Goal: Task Accomplishment & Management: Manage account settings

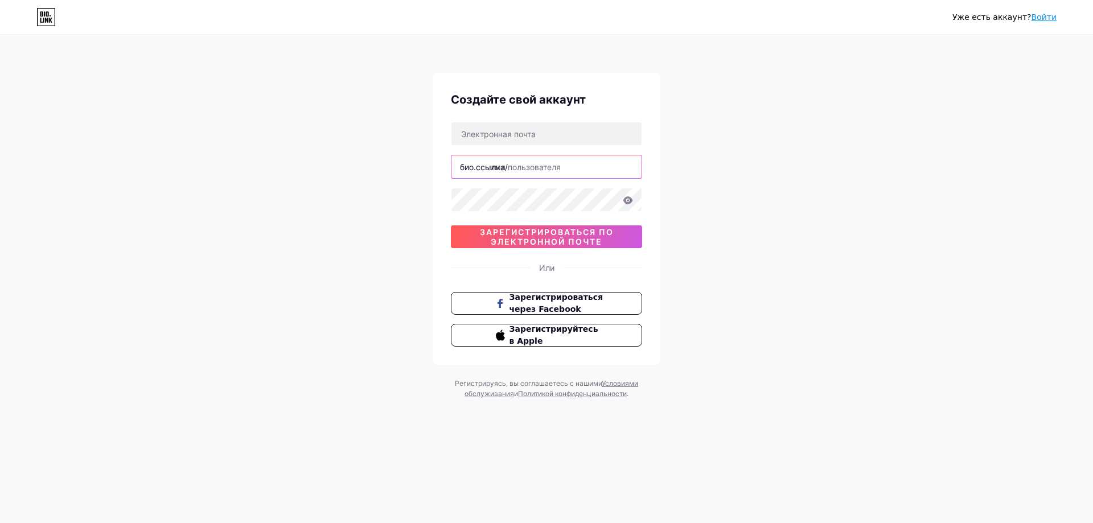
click at [573, 163] on input "text" at bounding box center [547, 166] width 190 height 23
paste input "[DOMAIN_NAME]"
type input "[DOMAIN_NAME]"
drag, startPoint x: 634, startPoint y: 168, endPoint x: 314, endPoint y: 159, distance: 320.1
click at [314, 159] on div "Уже есть аккаунт? Войти Создайте свой аккаунт био.ссылка/ [DOMAIN_NAME] зарегис…" at bounding box center [546, 218] width 1093 height 436
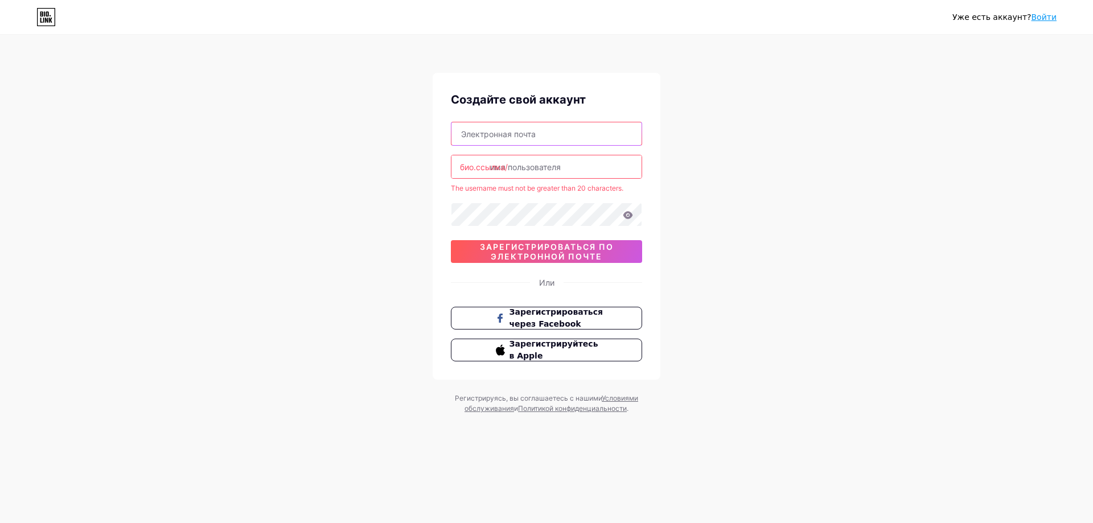
click at [512, 143] on input "text" at bounding box center [547, 133] width 190 height 23
paste input "[DOMAIN_NAME]"
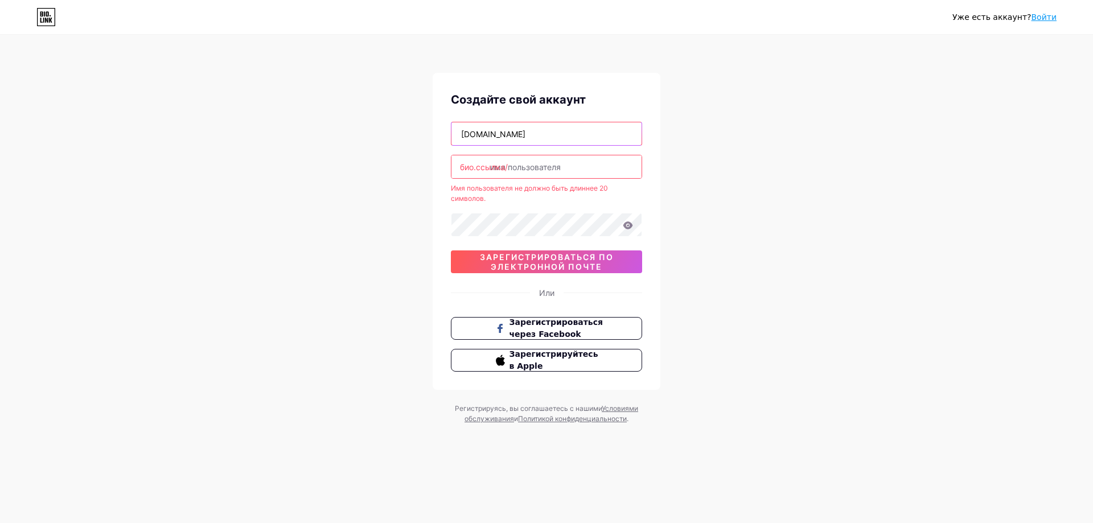
type input "[DOMAIN_NAME]"
click at [596, 176] on input "text" at bounding box center [547, 166] width 190 height 23
click at [471, 137] on input "[DOMAIN_NAME]" at bounding box center [547, 133] width 190 height 23
drag, startPoint x: 630, startPoint y: 130, endPoint x: 231, endPoint y: 140, distance: 399.3
click at [234, 140] on div "Уже есть аккаунт? Войти Создайте свой аккаунт [DOMAIN_NAME] [DOMAIN_NAME]/ Имя …" at bounding box center [546, 230] width 1093 height 461
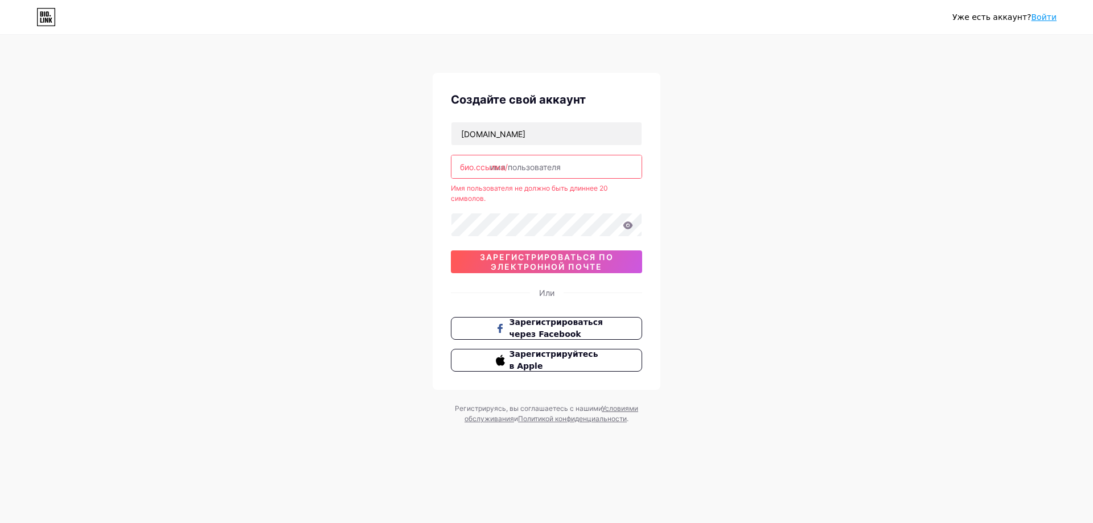
click at [580, 167] on input "text" at bounding box center [547, 166] width 190 height 23
click at [557, 167] on input "text" at bounding box center [547, 166] width 190 height 23
paste input "chickenroad game download"
click at [563, 171] on input "chickenroad game download" at bounding box center [547, 166] width 190 height 23
click at [563, 167] on input "chickenroad game downloa" at bounding box center [547, 166] width 190 height 23
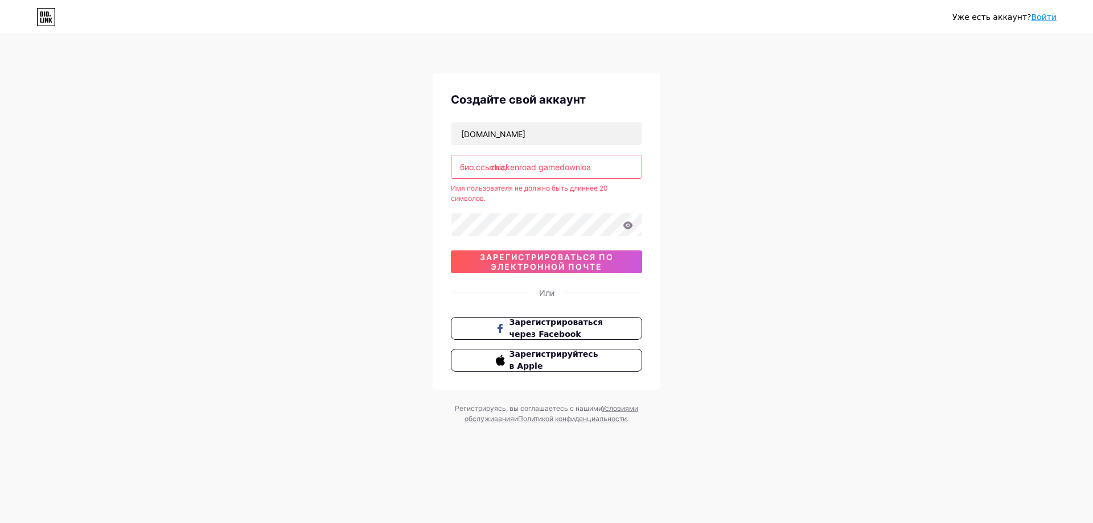
click at [536, 169] on input "chickenroad gamedownloa" at bounding box center [547, 166] width 190 height 23
click at [533, 169] on input "chickenroa gamedownloa" at bounding box center [547, 166] width 190 height 23
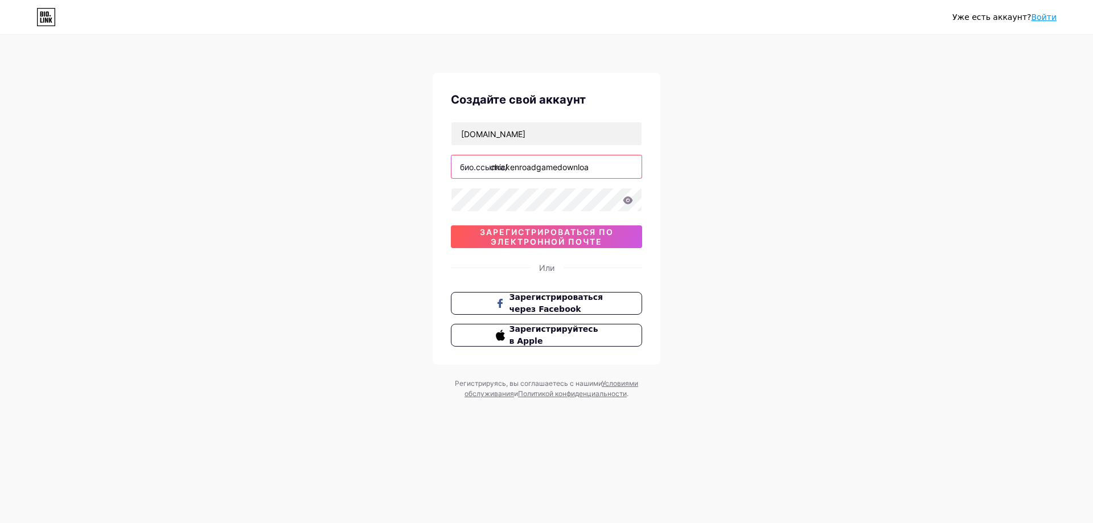
click at [515, 173] on input "chickenroadgamedownloa" at bounding box center [547, 166] width 190 height 23
click at [609, 171] on input "chickenroadgamedownloa" at bounding box center [547, 166] width 190 height 23
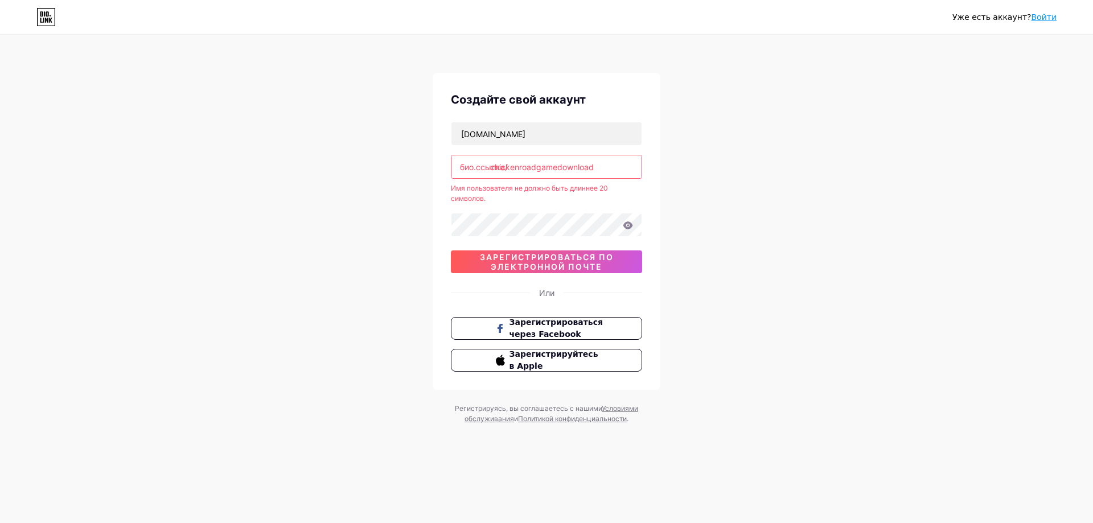
drag, startPoint x: 619, startPoint y: 167, endPoint x: 559, endPoint y: 169, distance: 59.8
click at [559, 169] on input "chickenroadgamedownload" at bounding box center [547, 166] width 190 height 23
click at [531, 169] on input "chickenroadgame" at bounding box center [547, 166] width 190 height 23
click at [536, 169] on input "chickenroadgame" at bounding box center [547, 166] width 190 height 23
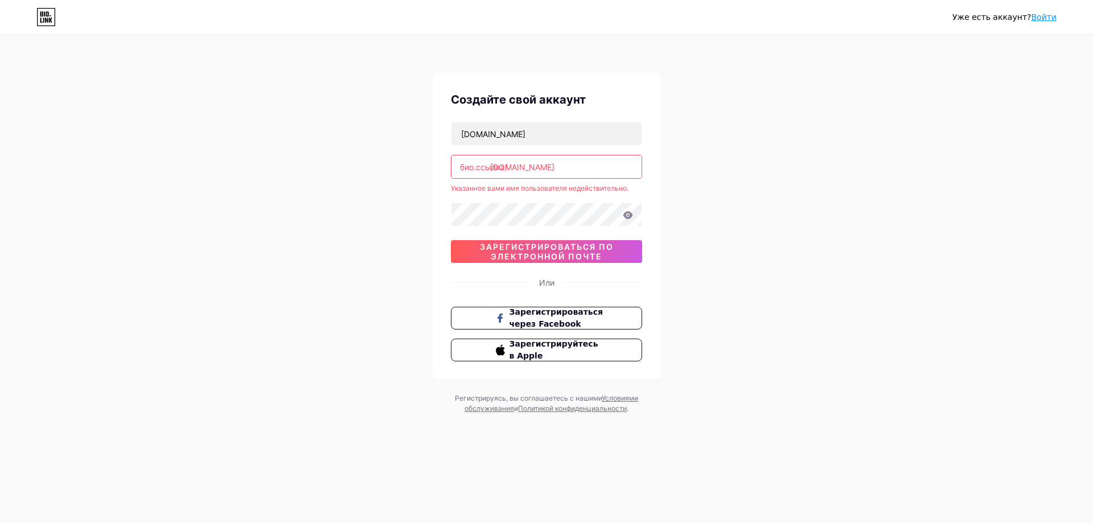
click at [538, 169] on input "[DOMAIN_NAME]" at bounding box center [547, 166] width 190 height 23
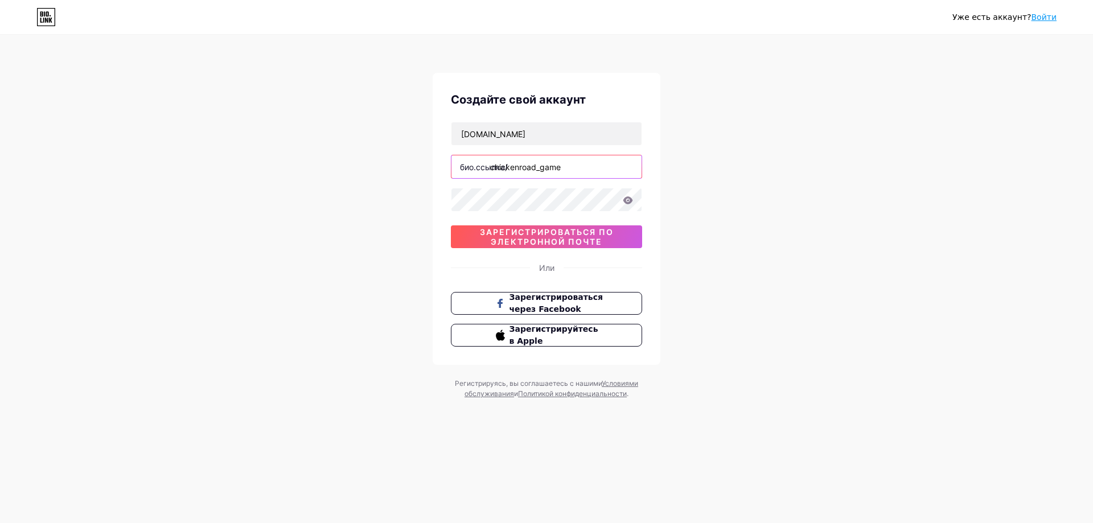
type input "chickenroad_game"
click at [562, 226] on button "зарегистрироваться по электронной почте" at bounding box center [546, 236] width 191 height 23
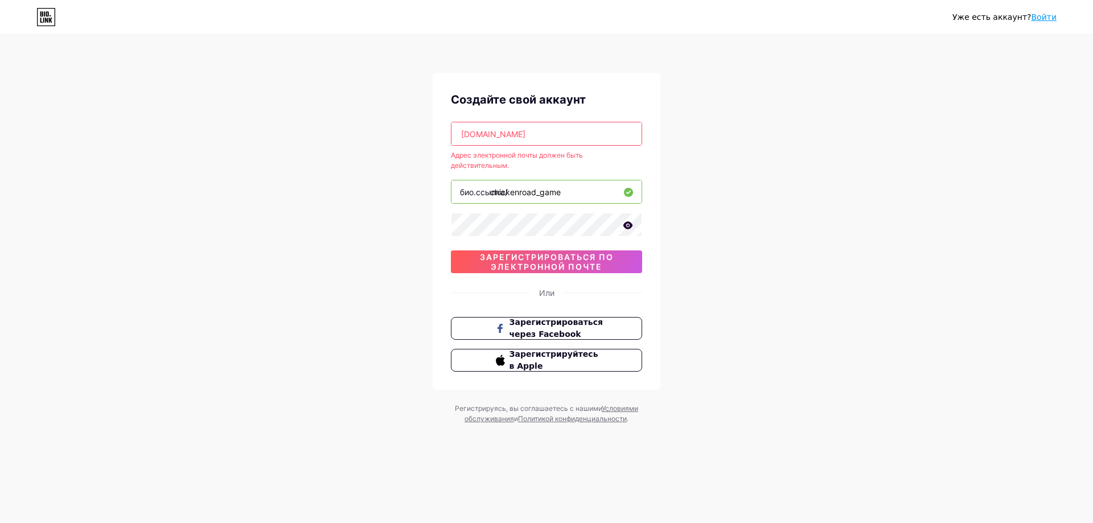
drag, startPoint x: 634, startPoint y: 134, endPoint x: 383, endPoint y: 128, distance: 251.2
click at [383, 128] on div "Уже есть аккаунт? Войти Создайте свой аккаунт [DOMAIN_NAME] Адрес электронной п…" at bounding box center [546, 230] width 1093 height 461
click at [618, 132] on input "[DOMAIN_NAME]" at bounding box center [547, 133] width 190 height 23
drag, startPoint x: 626, startPoint y: 133, endPoint x: 304, endPoint y: 128, distance: 321.8
click at [306, 128] on div "Уже есть аккаунт? Войти Создайте свой аккаунт [DOMAIN_NAME] Адрес электронной п…" at bounding box center [546, 230] width 1093 height 461
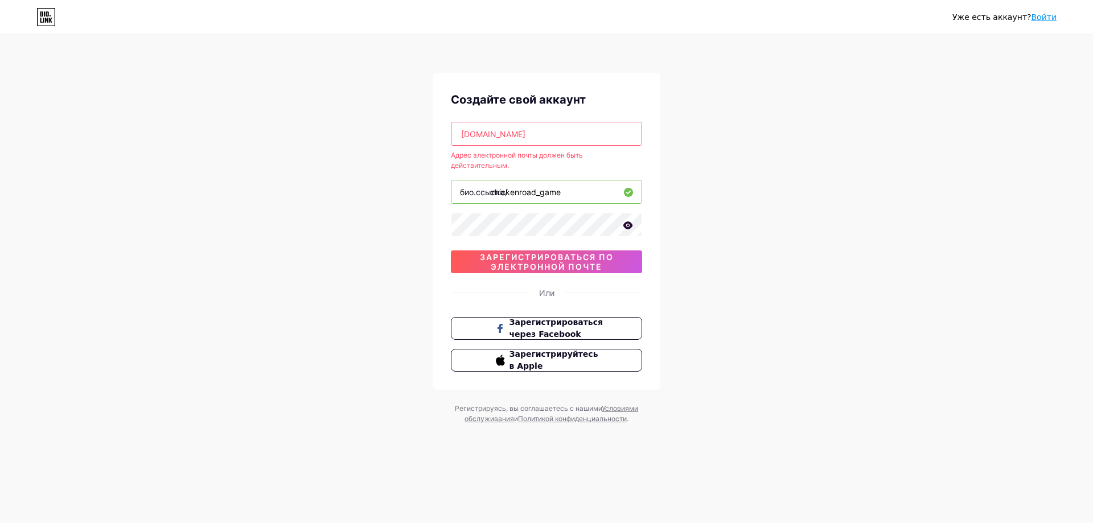
paste input "[EMAIL_ADDRESS]"
type input "[EMAIL_ADDRESS][DOMAIN_NAME]"
click at [539, 262] on font "зарегистрироваться по электронной почте" at bounding box center [547, 261] width 134 height 19
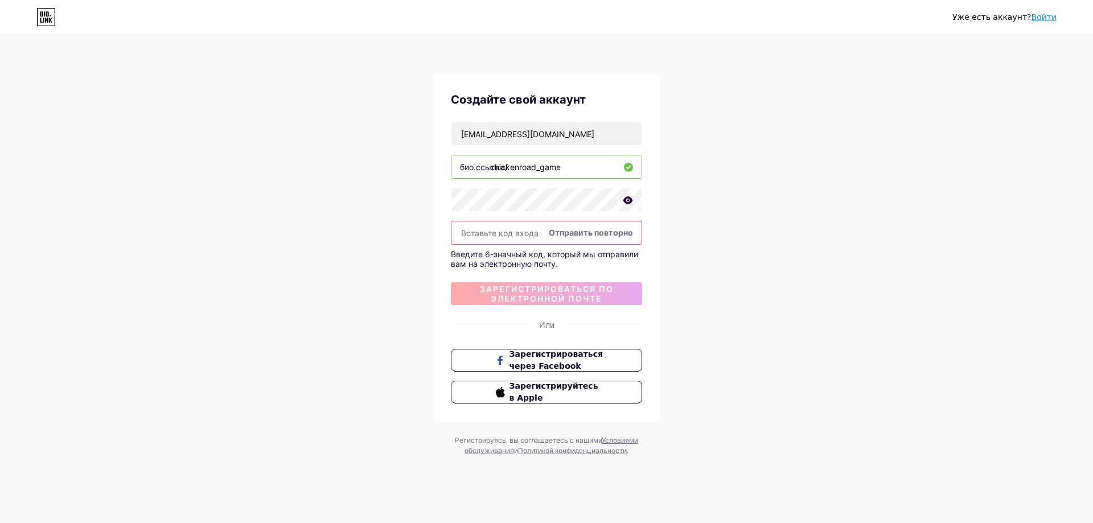
click at [512, 237] on input "text" at bounding box center [547, 233] width 190 height 23
paste input "981158"
type input "981158"
click at [569, 289] on font "зарегистрироваться по электронной почте" at bounding box center [547, 293] width 134 height 19
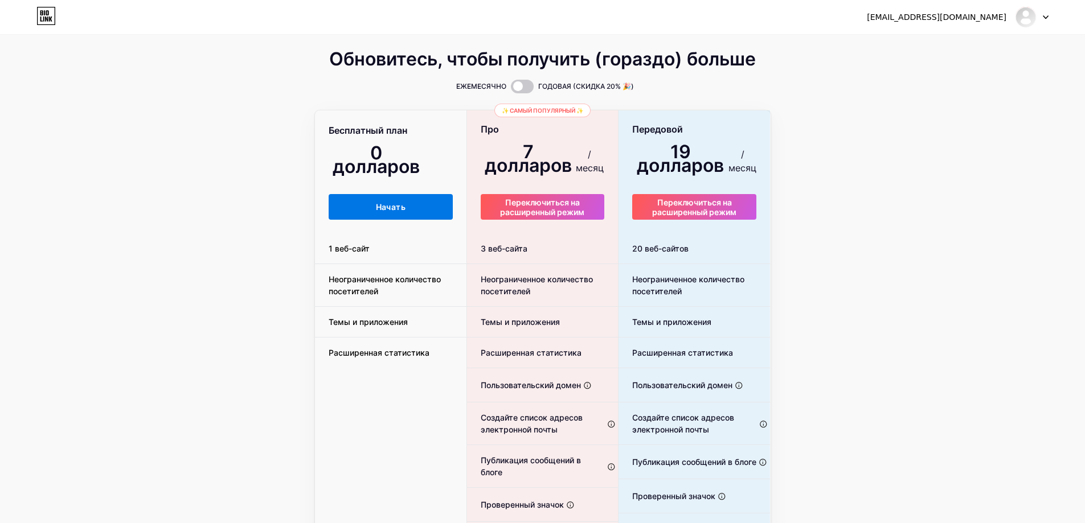
click at [441, 215] on button "Начать" at bounding box center [391, 207] width 125 height 26
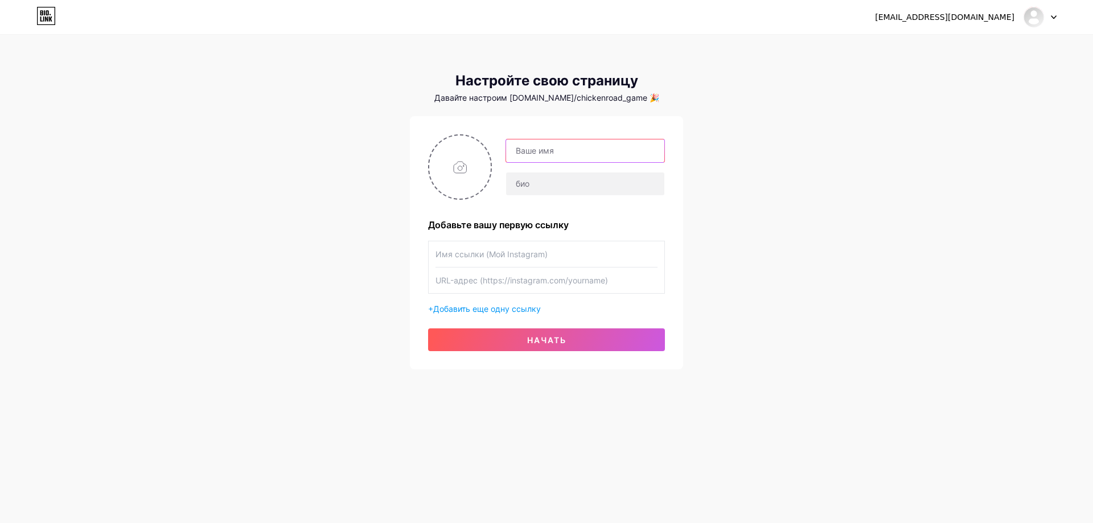
drag, startPoint x: 554, startPoint y: 157, endPoint x: 510, endPoint y: 155, distance: 43.9
click at [554, 157] on input "text" at bounding box center [585, 151] width 158 height 23
click at [559, 156] on input "text" at bounding box center [585, 151] width 158 height 23
paste input "chicken road game download"
type input "chicken road game download"
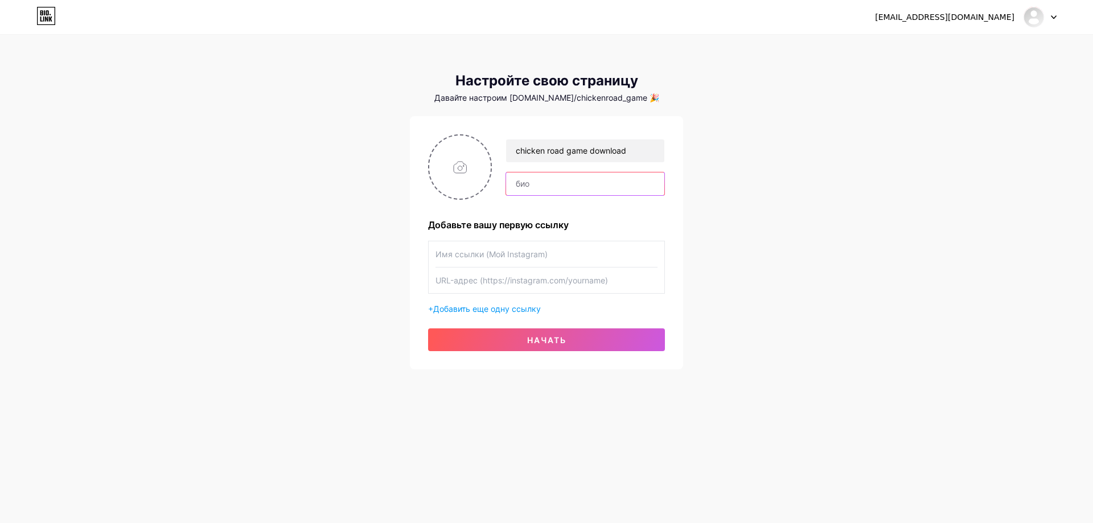
click at [538, 180] on input "text" at bounding box center [585, 184] width 158 height 23
click at [549, 190] on input "text" at bounding box center [585, 184] width 158 height 23
paste input "🐔✨ Welcome to the Most Exciting Online Casino Experience – The Chicken Road Adv…"
drag, startPoint x: 659, startPoint y: 183, endPoint x: 549, endPoint y: 171, distance: 110.0
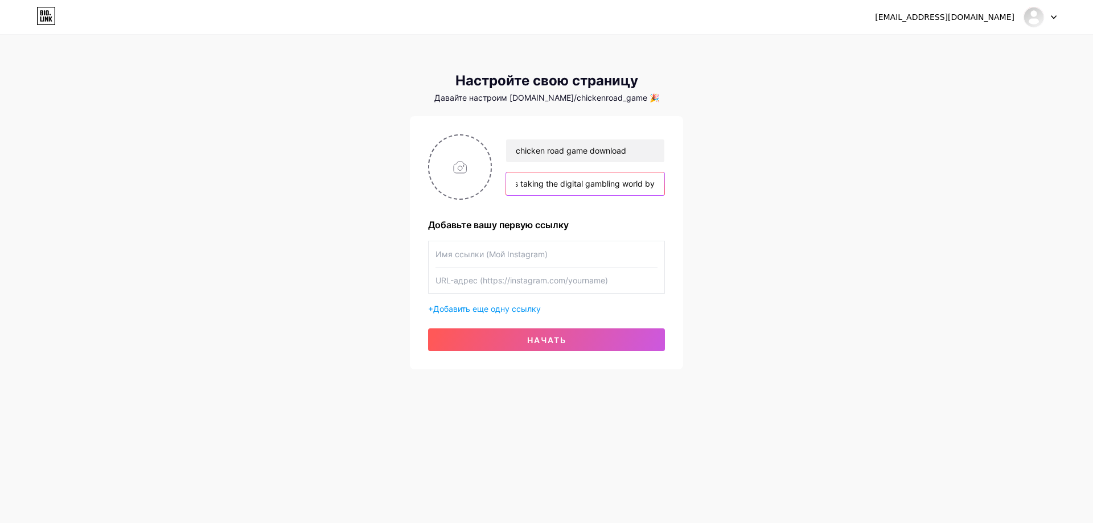
click at [768, 196] on div "[EMAIL_ADDRESS][DOMAIN_NAME] Панель инструментов Выйти Настройте свою страницу …" at bounding box center [546, 203] width 1093 height 406
drag, startPoint x: 514, startPoint y: 185, endPoint x: 751, endPoint y: 201, distance: 236.8
click at [751, 201] on div "[EMAIL_ADDRESS][DOMAIN_NAME] Панель инструментов Выйти Настройте свою страницу …" at bounding box center [546, 203] width 1093 height 406
paste input "storm. If you're looking for a fresh, entertaining, and potentially rewarding g…"
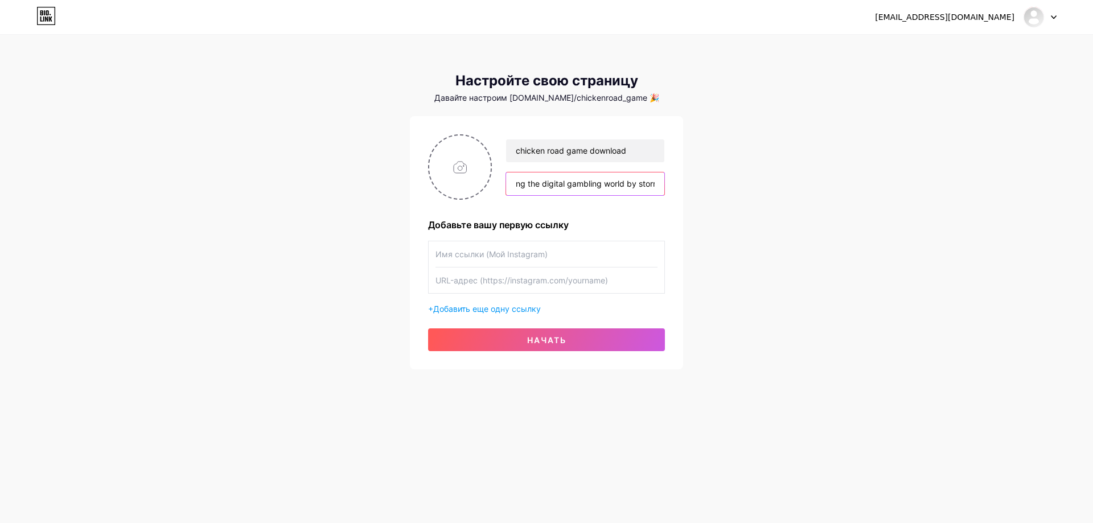
scroll to position [0, 1781]
type input "🐔✨ Welcome to the Most Exciting Online Casino Experience – The Chicken Road Adv…"
click at [591, 244] on input "text" at bounding box center [547, 254] width 222 height 26
click at [530, 256] on input "text" at bounding box center [547, 254] width 222 height 26
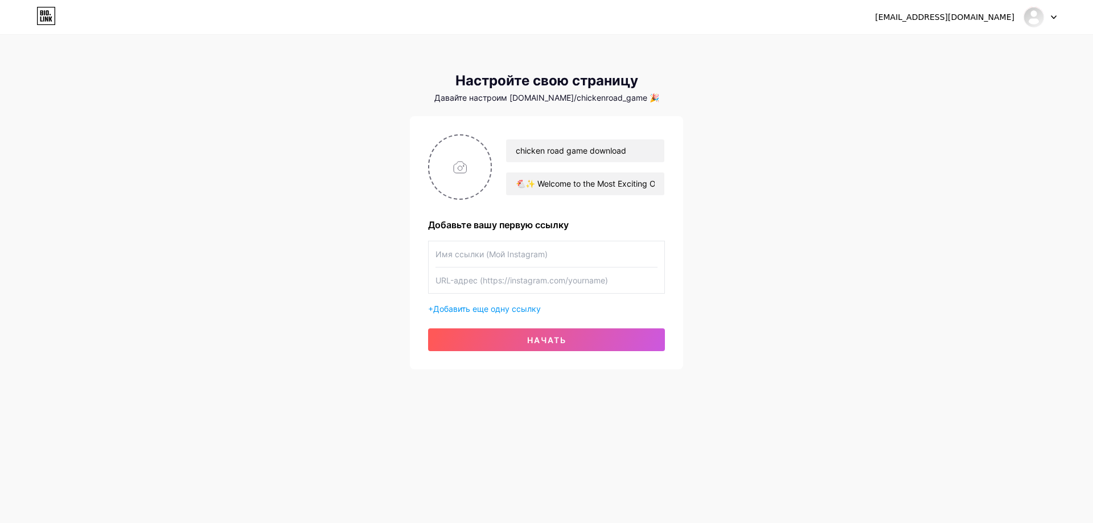
click at [528, 276] on input "text" at bounding box center [547, 281] width 222 height 26
paste input "[URL][DOMAIN_NAME]"
type input "[URL][DOMAIN_NAME]"
click at [585, 257] on input "text" at bounding box center [547, 254] width 222 height 26
drag, startPoint x: 604, startPoint y: 152, endPoint x: 450, endPoint y: 149, distance: 153.8
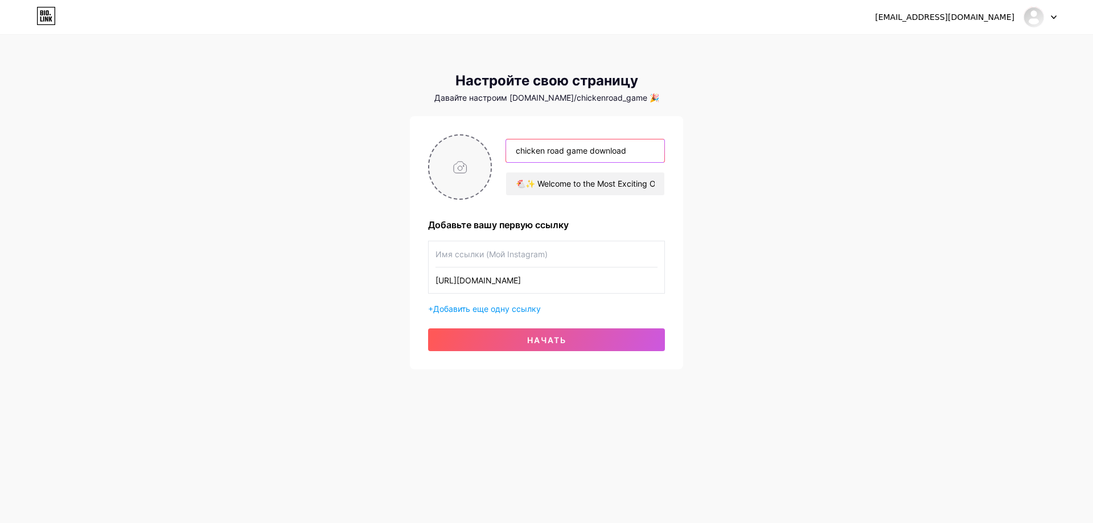
click at [451, 149] on div "chicken road game download 🐔✨ Welcome to the Most Exciting Online Casino Experi…" at bounding box center [546, 166] width 237 height 65
click at [501, 252] on input "text" at bounding box center [547, 254] width 222 height 26
paste input "chicken road game download"
type input "chicken road game download"
click at [469, 181] on input "file" at bounding box center [459, 167] width 61 height 63
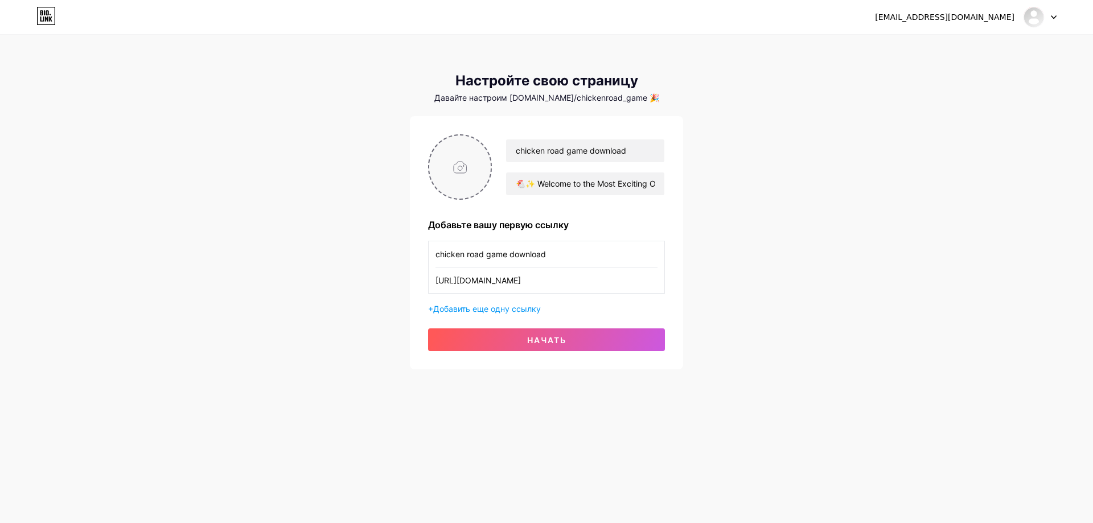
type input "C:\fakepath\Снимок экрана [DATE] 113319.png"
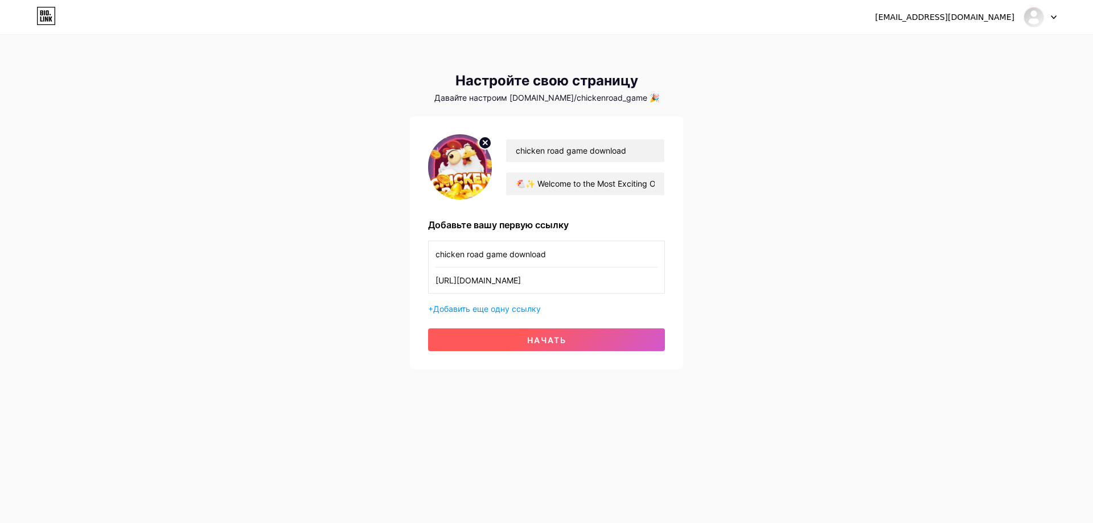
click at [561, 330] on button "начать" at bounding box center [546, 340] width 237 height 23
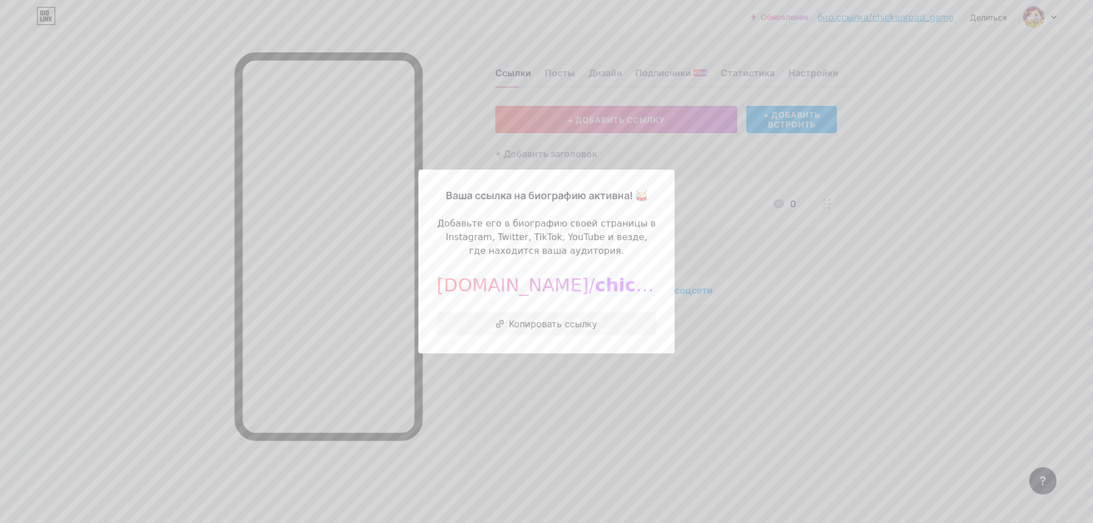
click at [720, 336] on div at bounding box center [546, 261] width 1093 height 523
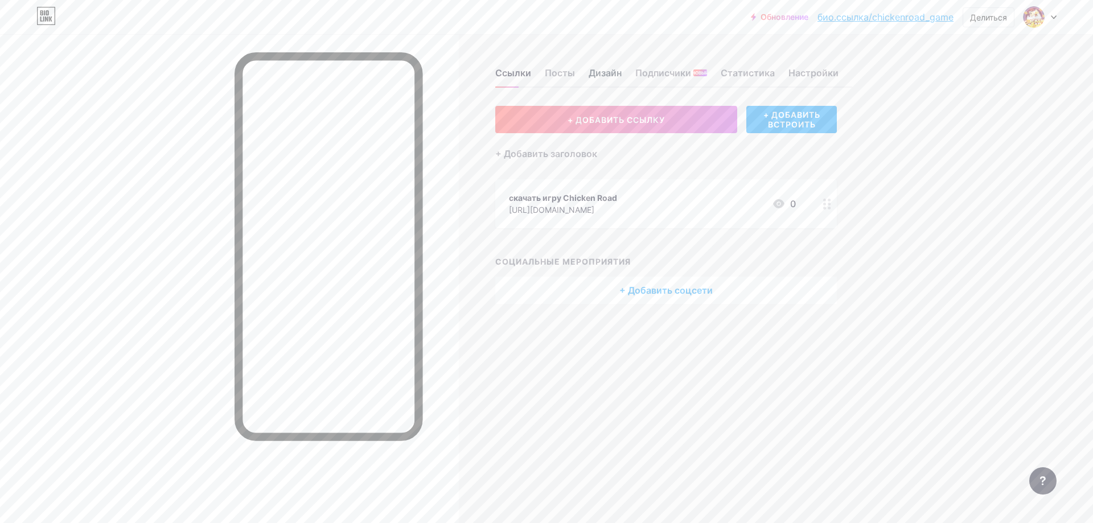
click at [600, 75] on font "Дизайн" at bounding box center [605, 72] width 33 height 11
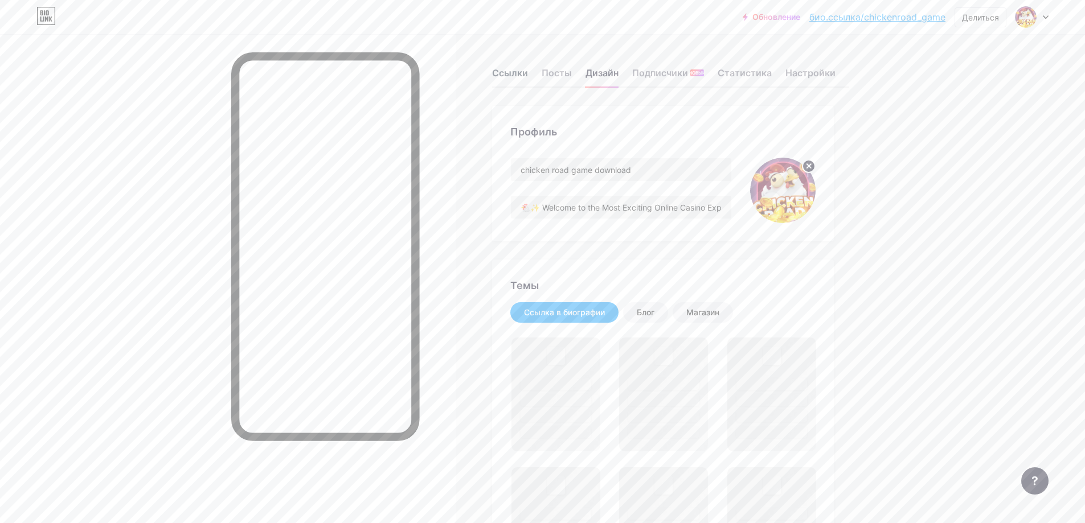
click at [522, 77] on font "Ссылки" at bounding box center [510, 72] width 36 height 11
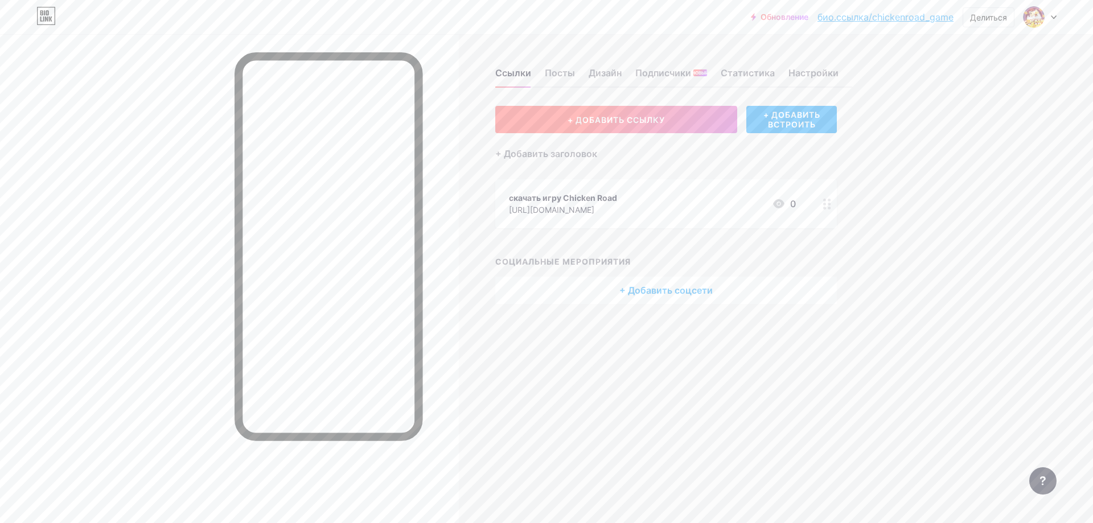
click at [587, 118] on font "+ ДОБАВИТЬ ССЫЛКУ" at bounding box center [616, 120] width 97 height 10
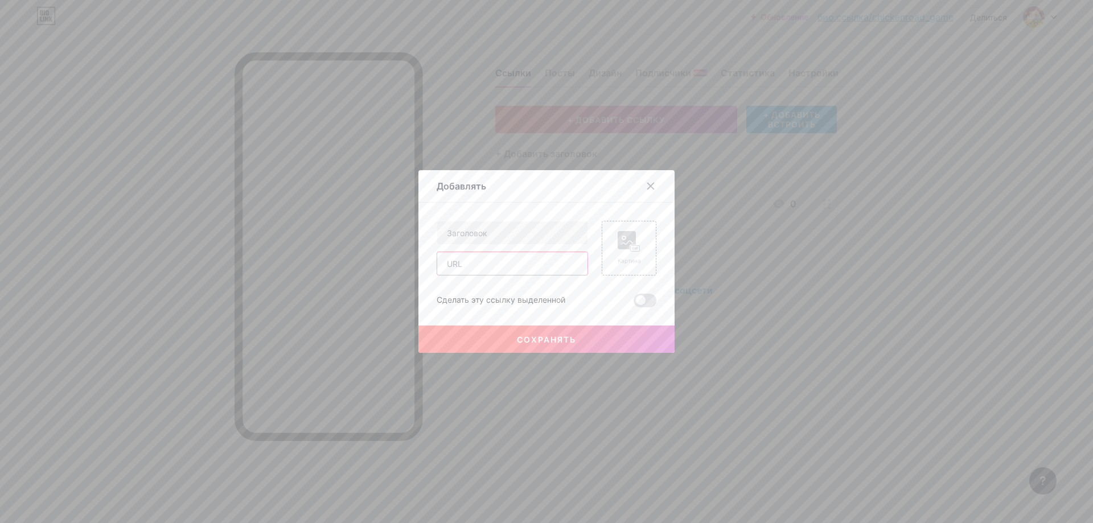
click at [534, 264] on input "text" at bounding box center [512, 263] width 150 height 23
paste input "chicken road game download"
type input "chicken road game download"
click at [543, 235] on input "text" at bounding box center [512, 233] width 150 height 23
type input "PLAY NOW"
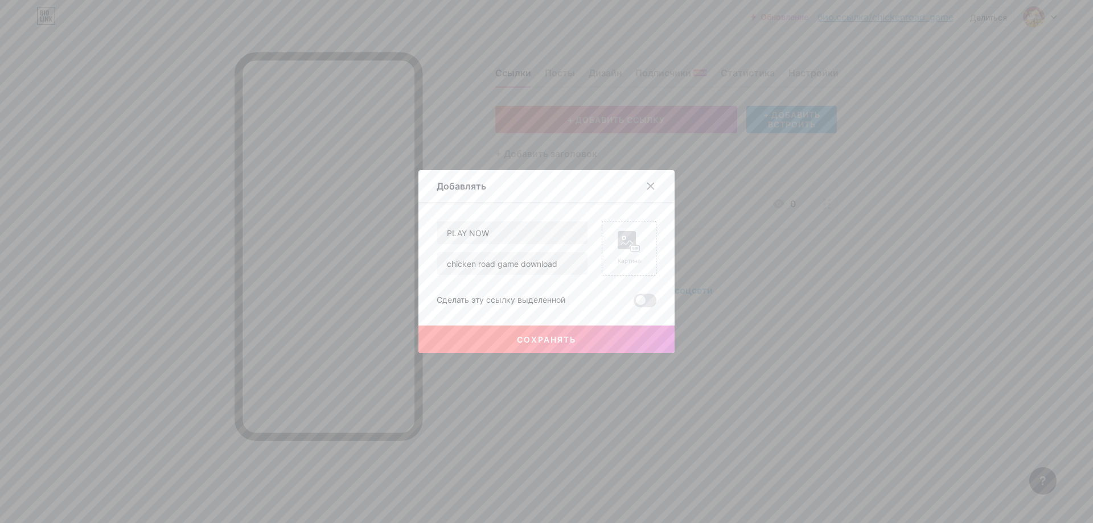
click at [598, 331] on button "Сохранять" at bounding box center [547, 339] width 256 height 27
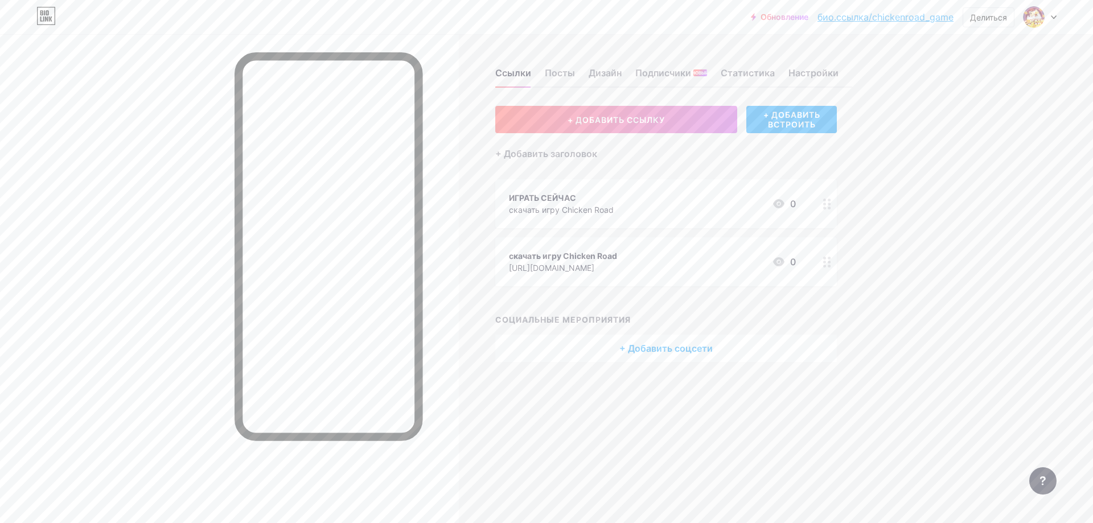
click at [626, 209] on div "ИГРАТЬ СЕЙЧАС скачать игру Chicken Road 0" at bounding box center [652, 204] width 287 height 26
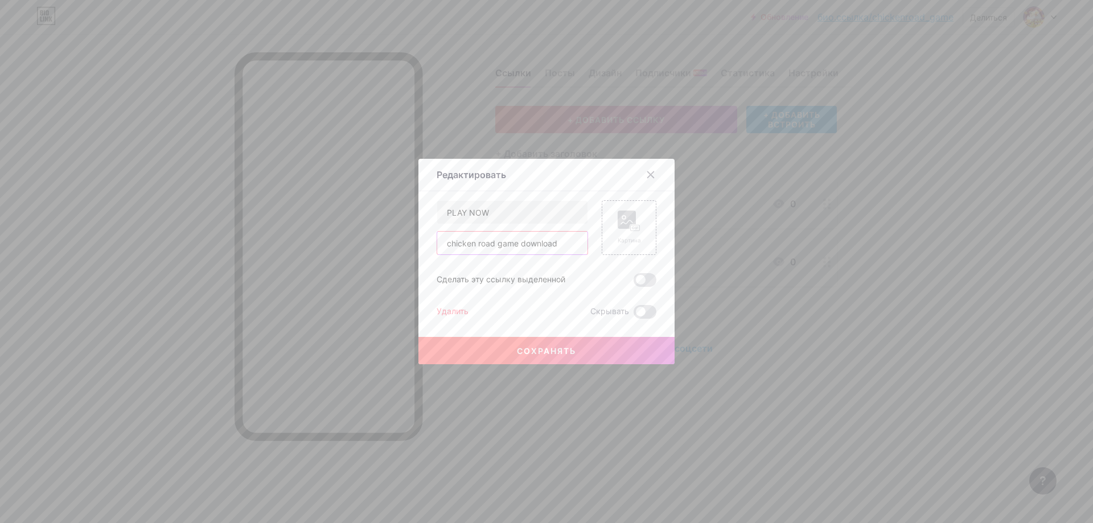
drag, startPoint x: 563, startPoint y: 243, endPoint x: 307, endPoint y: 244, distance: 255.7
click at [297, 247] on div "Редактировать Содержание Ютуб Смотрите видео YouTube, не покидая свою страницу.…" at bounding box center [546, 261] width 1093 height 523
paste input "[URL][DOMAIN_NAME]"
type input "[URL][DOMAIN_NAME]"
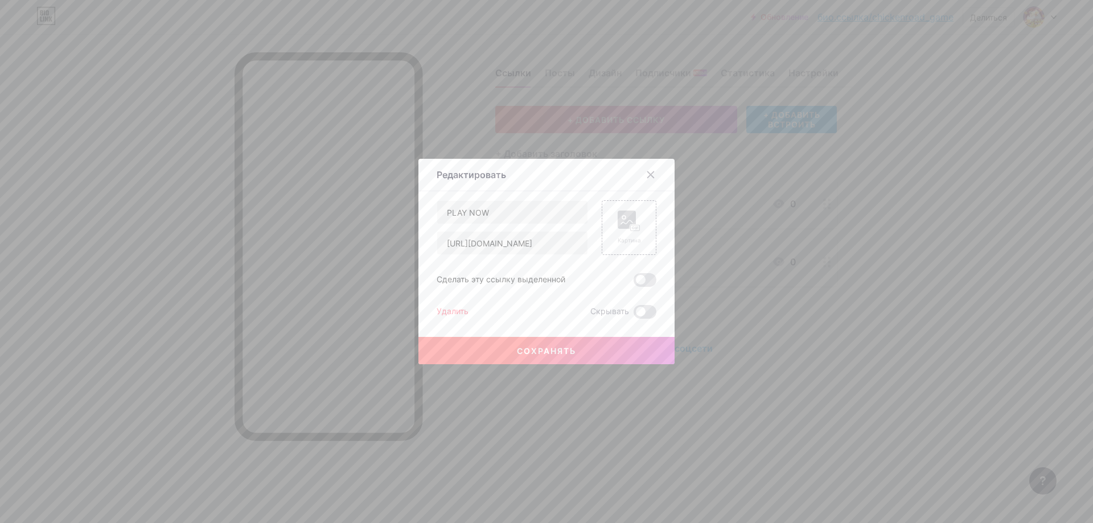
click at [549, 346] on font "Сохранять" at bounding box center [546, 351] width 59 height 10
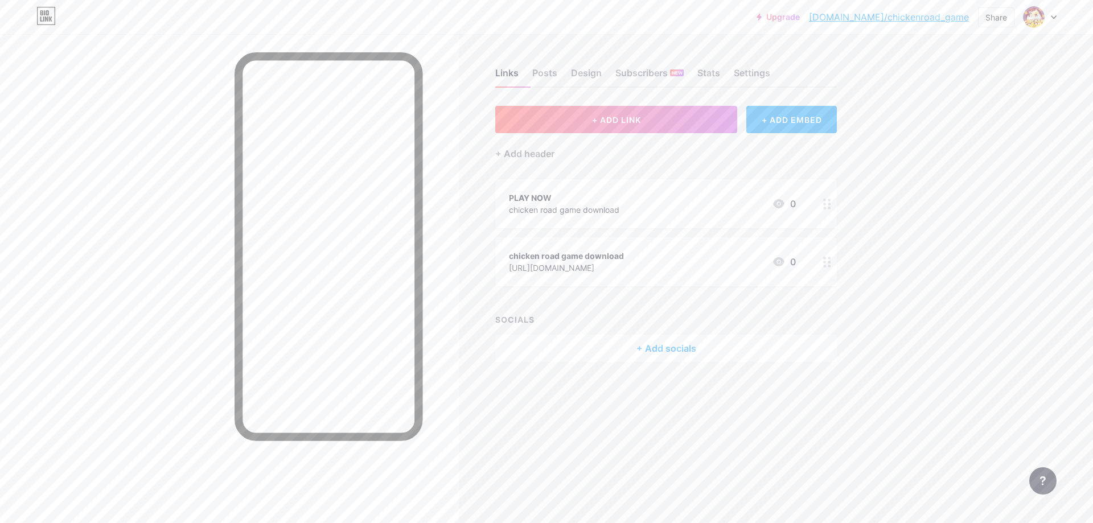
click at [662, 298] on div "+ ADD LINK + ADD EMBED + Add header PLAY NOW chicken road game download 0 chick…" at bounding box center [666, 234] width 342 height 256
click at [692, 262] on div "chicken road game download [URL][DOMAIN_NAME] 0" at bounding box center [652, 262] width 287 height 26
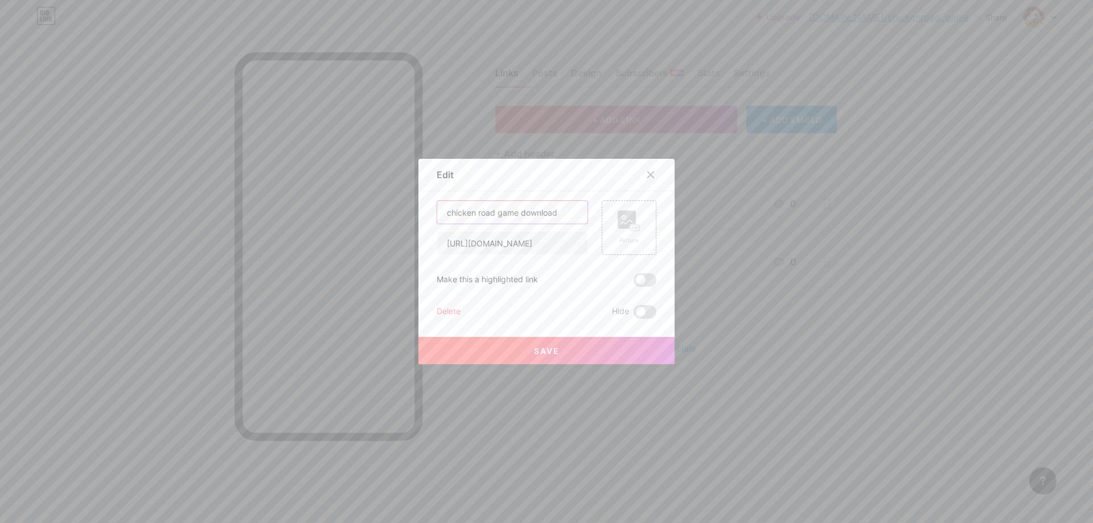
drag, startPoint x: 571, startPoint y: 213, endPoint x: 329, endPoint y: 214, distance: 242.0
click at [329, 214] on div "Edit Content YouTube Play YouTube video without leaving your page. ADD Vimeo Pl…" at bounding box center [546, 261] width 1093 height 523
click at [646, 173] on icon at bounding box center [650, 174] width 9 height 9
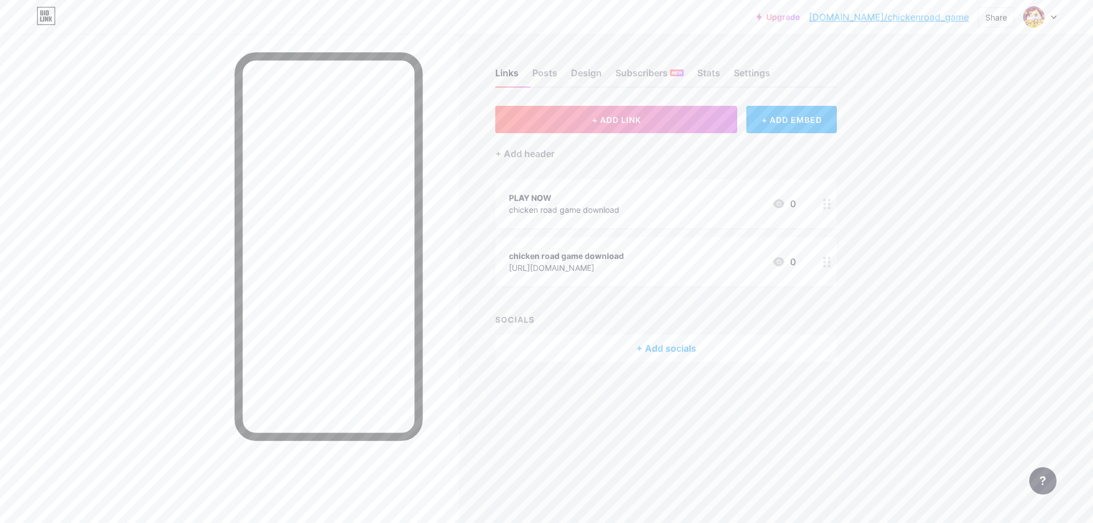
click at [651, 211] on div "PLAY NOW chicken road game download 0" at bounding box center [652, 204] width 287 height 26
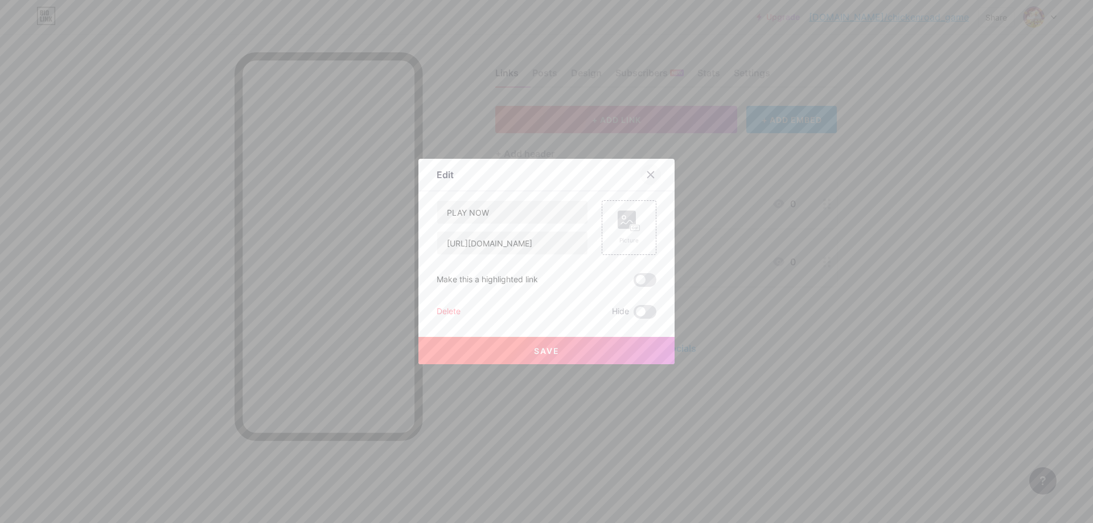
click at [648, 175] on icon at bounding box center [651, 175] width 6 height 6
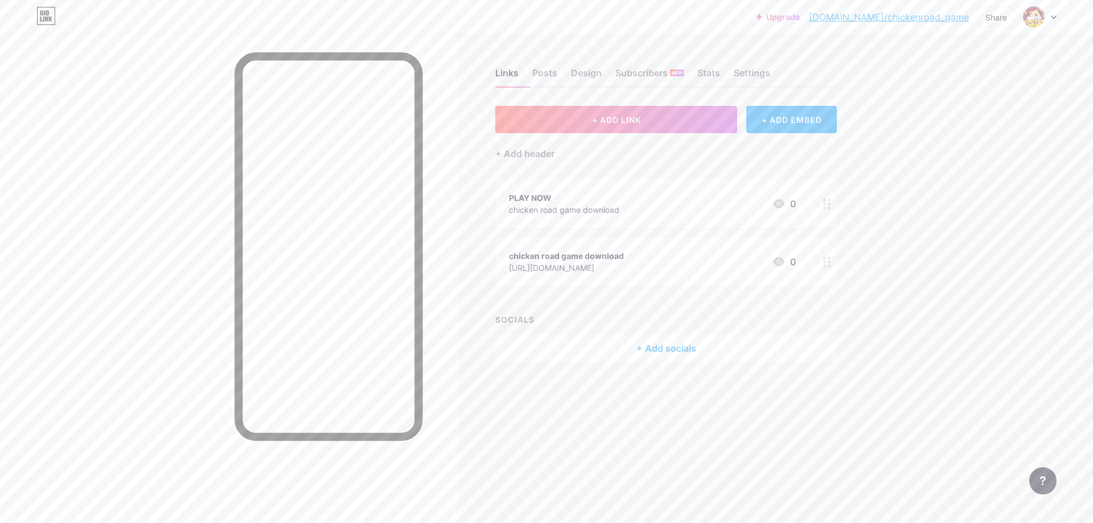
click at [667, 258] on div "chicken road game download [URL][DOMAIN_NAME] 0" at bounding box center [652, 262] width 287 height 26
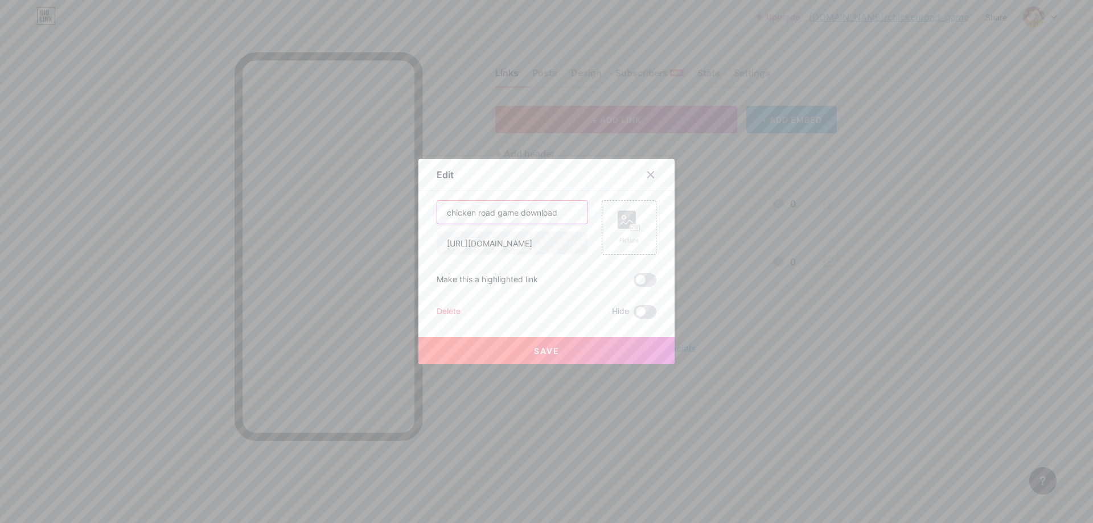
drag, startPoint x: 577, startPoint y: 211, endPoint x: 301, endPoint y: 212, distance: 276.2
click at [301, 212] on div "Edit Content YouTube Play YouTube video without leaving your page. ADD Vimeo Pl…" at bounding box center [546, 261] width 1093 height 523
type input "d"
type input "DOWNLOAD"
click at [634, 280] on span at bounding box center [645, 280] width 23 height 14
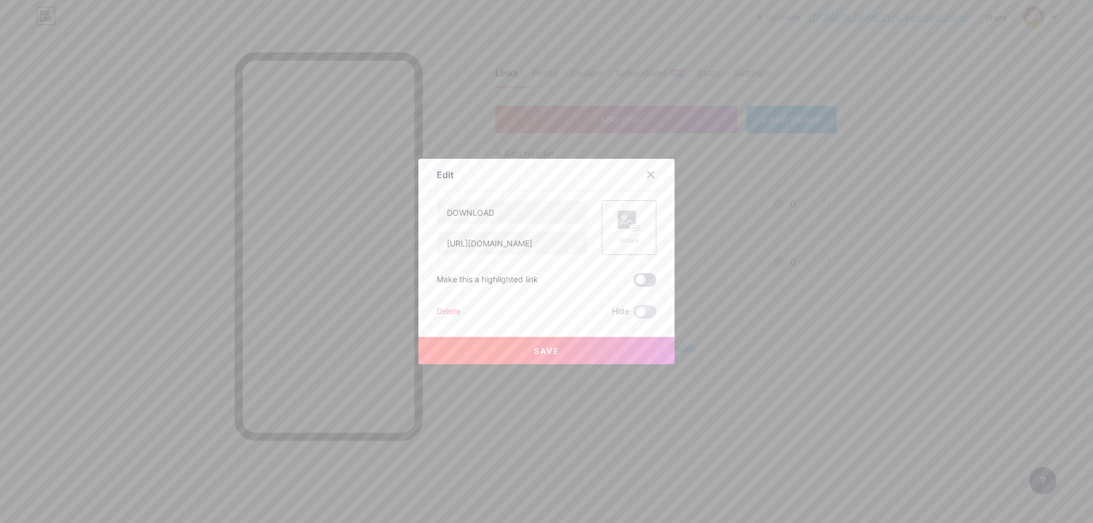
click at [634, 283] on input "checkbox" at bounding box center [634, 283] width 0 height 0
click at [580, 345] on button "Save" at bounding box center [547, 350] width 256 height 27
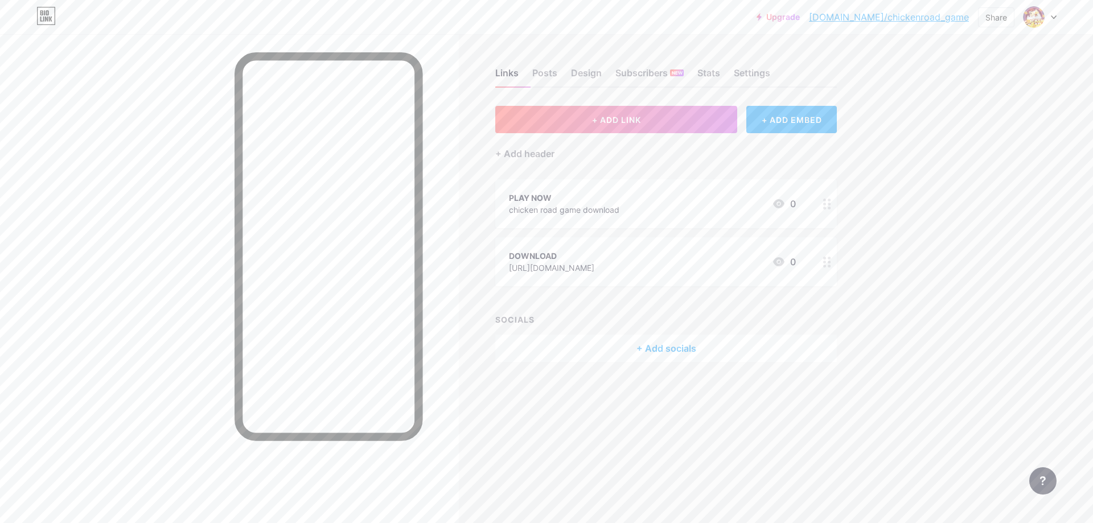
click at [657, 211] on div "PLAY NOW chicken road game download 0" at bounding box center [652, 204] width 287 height 26
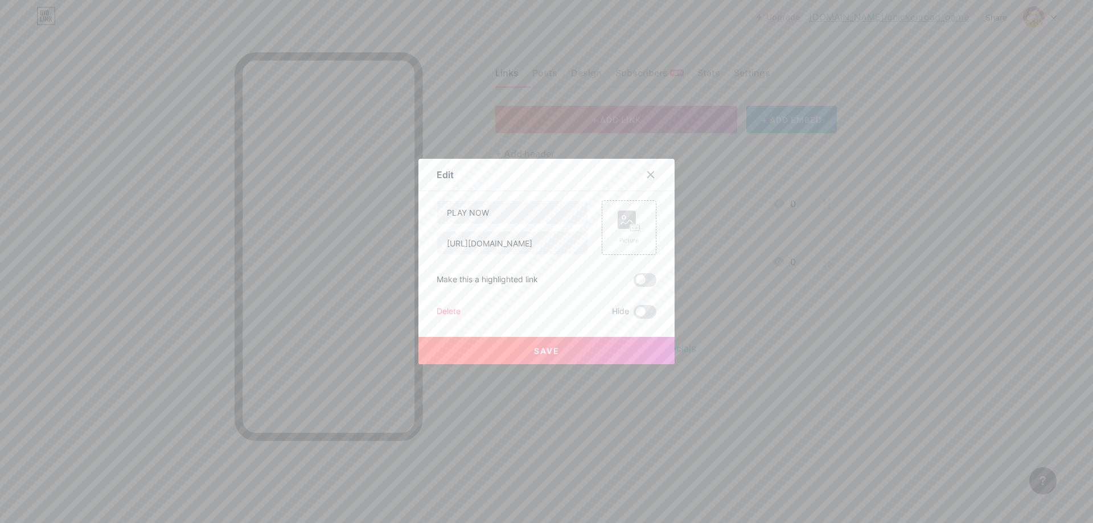
click at [643, 282] on span at bounding box center [645, 280] width 23 height 14
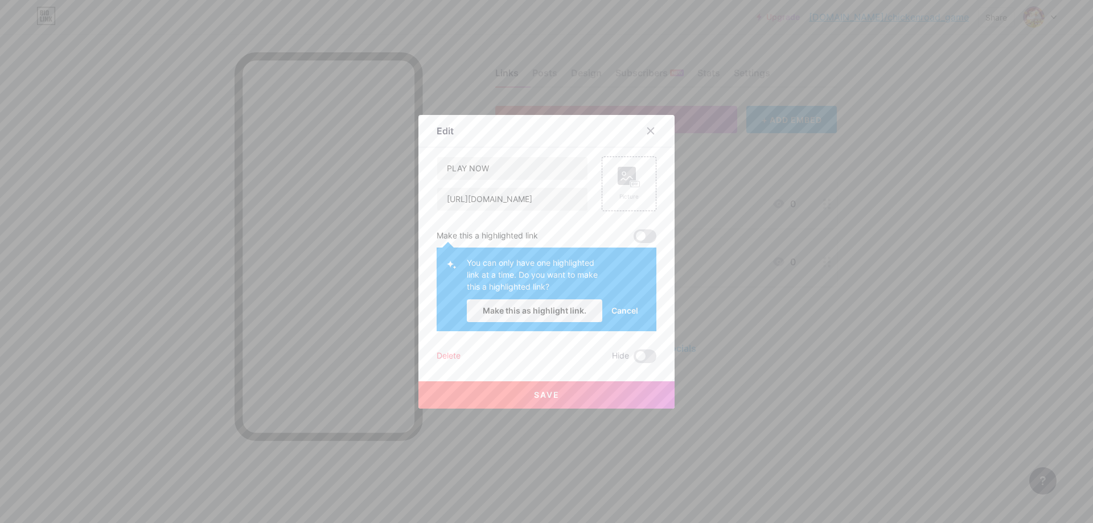
click at [644, 235] on span at bounding box center [645, 236] width 23 height 14
click at [655, 128] on div at bounding box center [651, 131] width 20 height 20
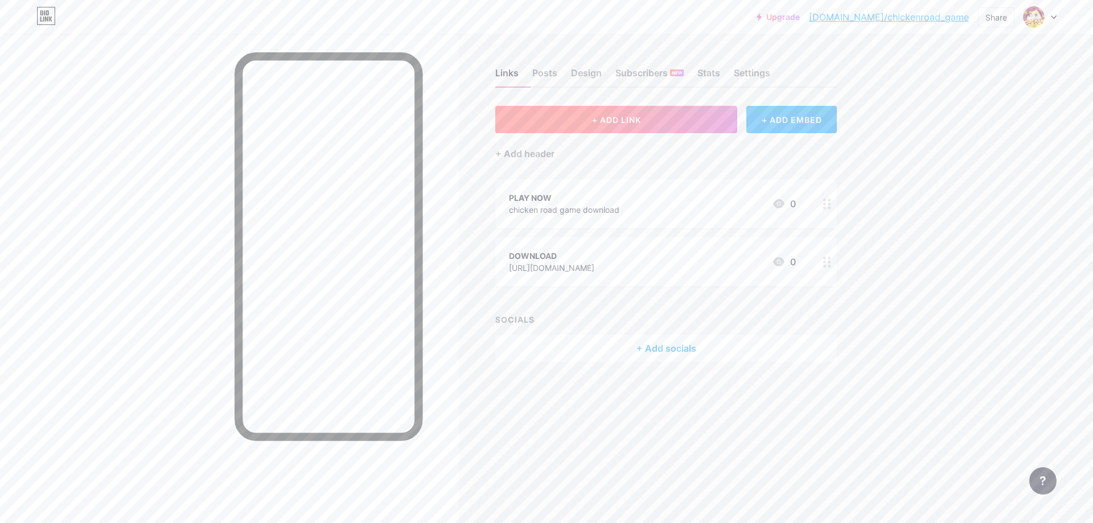
click at [649, 129] on button "+ ADD LINK" at bounding box center [616, 119] width 242 height 27
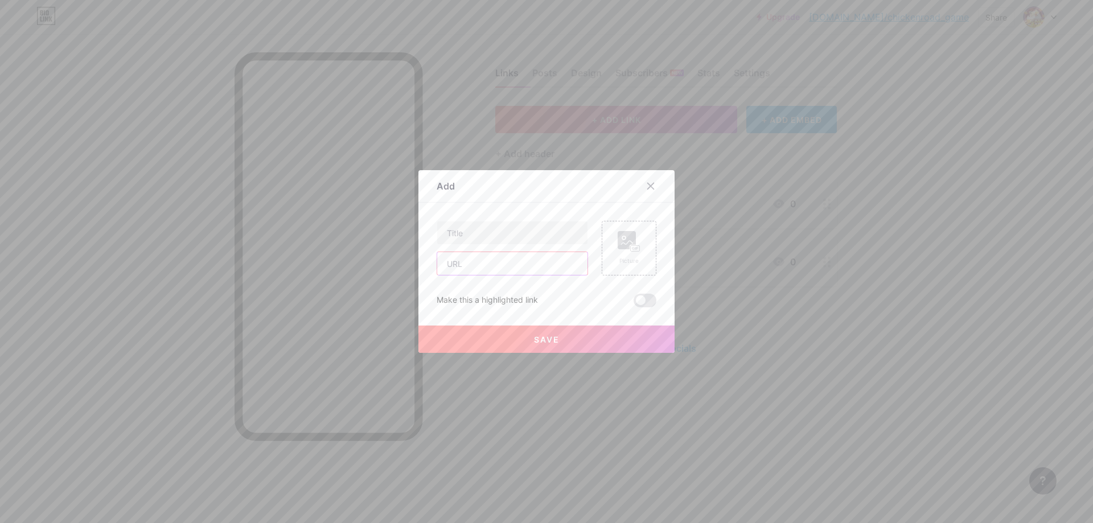
click at [523, 264] on input "text" at bounding box center [512, 263] width 150 height 23
paste input "[URL][DOMAIN_NAME]"
type input "[URL][DOMAIN_NAME]"
click at [513, 240] on input "text" at bounding box center [512, 233] width 150 height 23
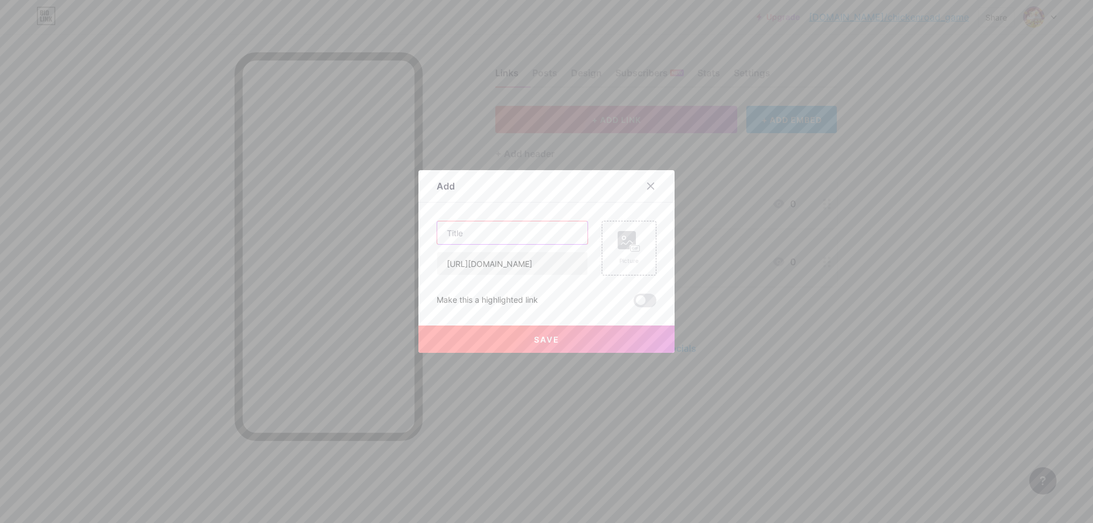
scroll to position [0, 0]
type input "CHICKEN ROAD 2"
click at [565, 343] on button "Save" at bounding box center [547, 339] width 256 height 27
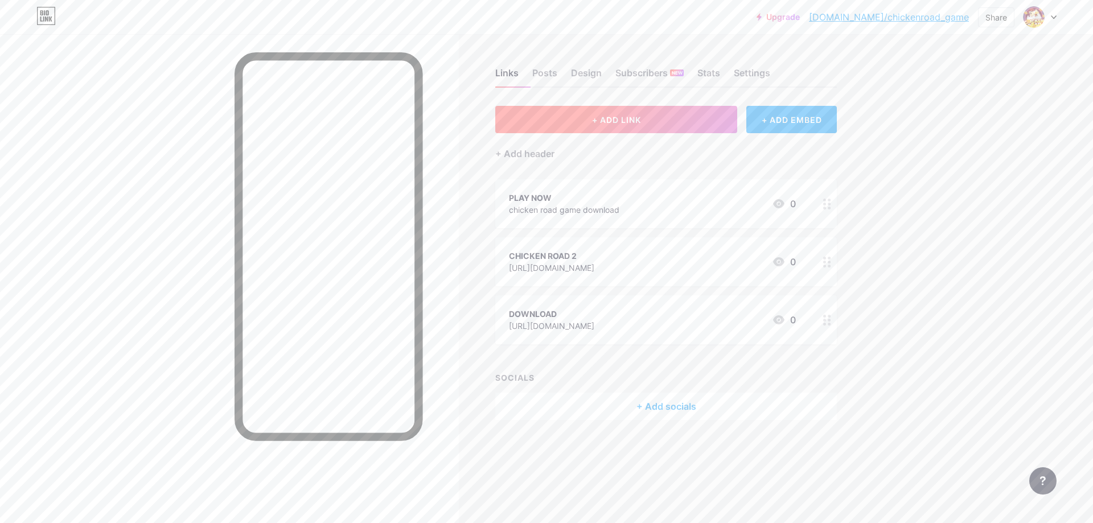
click at [639, 118] on span "+ ADD LINK" at bounding box center [616, 120] width 49 height 10
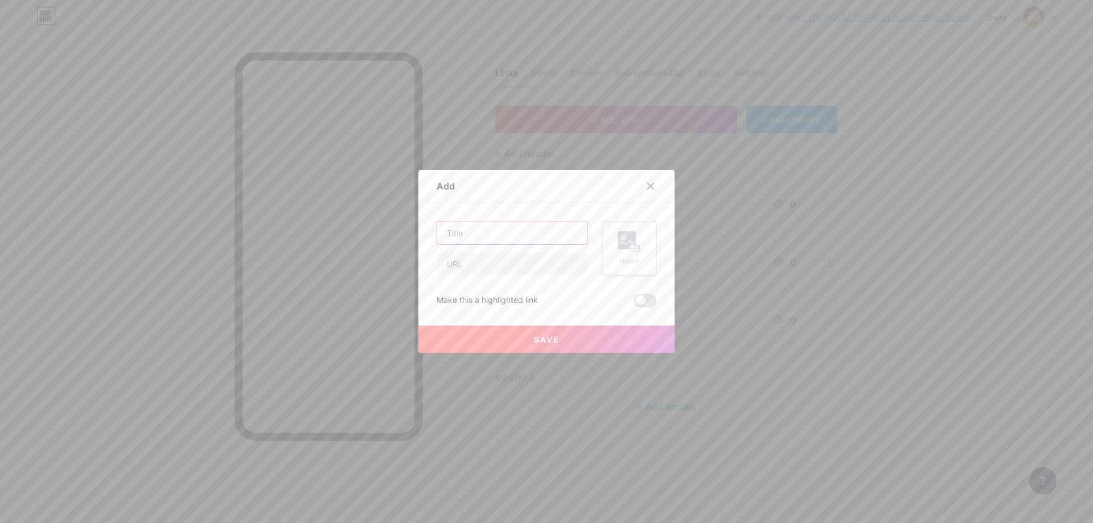
click at [536, 227] on input "text" at bounding box center [512, 233] width 150 height 23
type input "REGISTER"
click at [502, 261] on input "text" at bounding box center [512, 263] width 150 height 23
paste input "[URL][DOMAIN_NAME]"
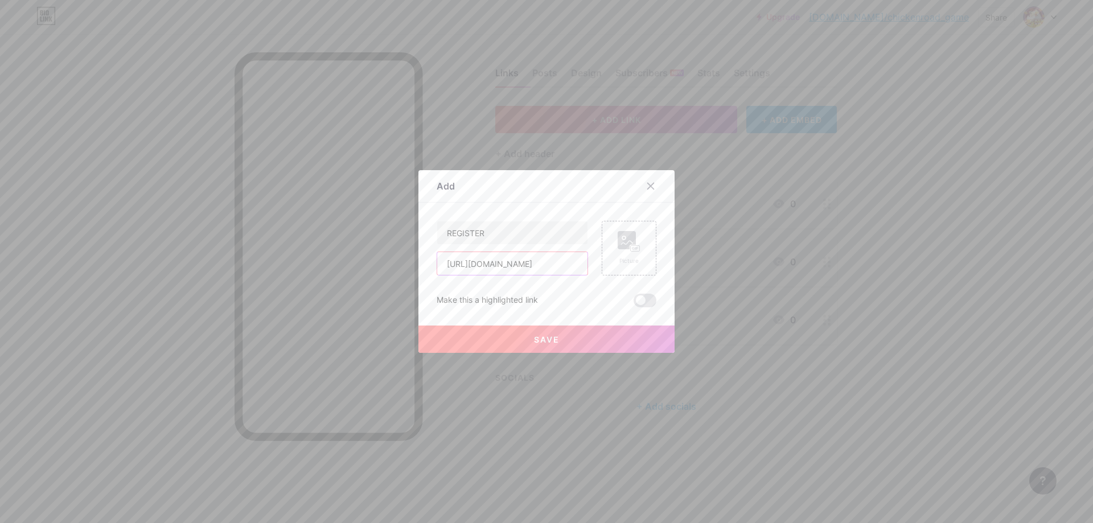
type input "[URL][DOMAIN_NAME]"
click at [535, 339] on span "Save" at bounding box center [547, 340] width 26 height 10
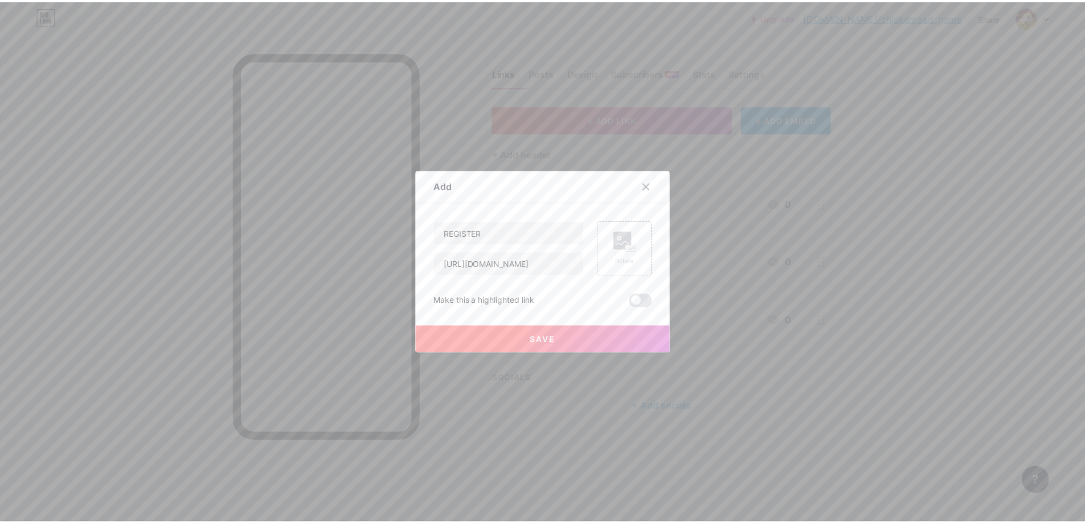
scroll to position [0, 0]
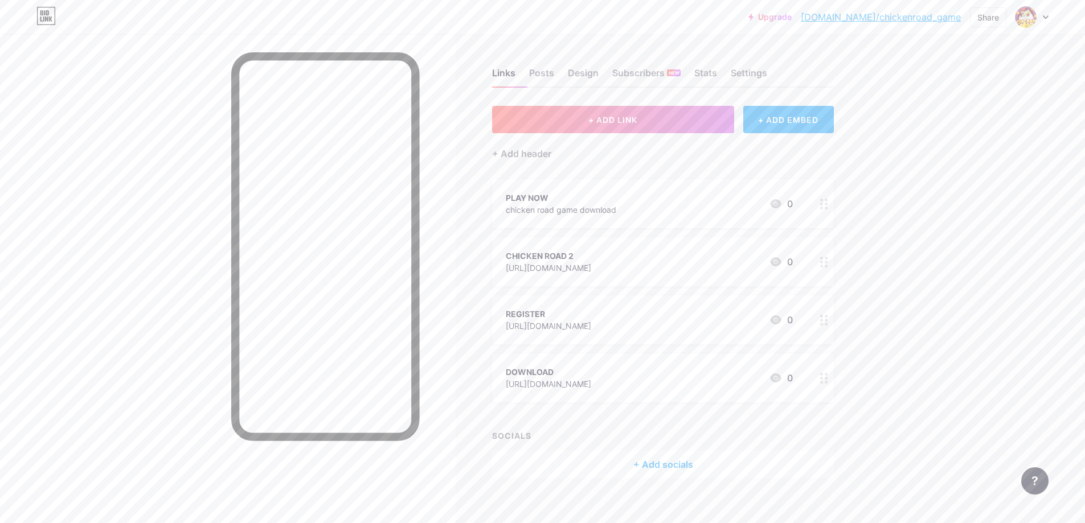
drag, startPoint x: 633, startPoint y: 378, endPoint x: 702, endPoint y: 363, distance: 70.5
click at [626, 347] on span "PLAY NOW chicken road game download 0 [GEOGRAPHIC_DATA] 2 [URL][DOMAIN_NAME] 0 …" at bounding box center [663, 290] width 342 height 223
click at [892, 245] on div "Upgrade [DOMAIN_NAME]/chicke... [DOMAIN_NAME]/chickenroad_game Share Switch acc…" at bounding box center [542, 267] width 1085 height 535
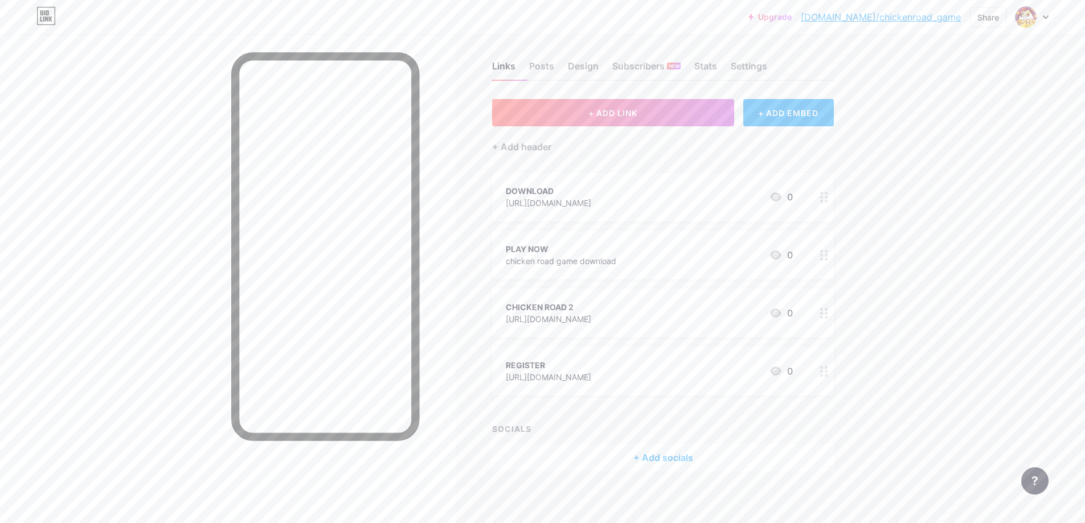
scroll to position [11, 0]
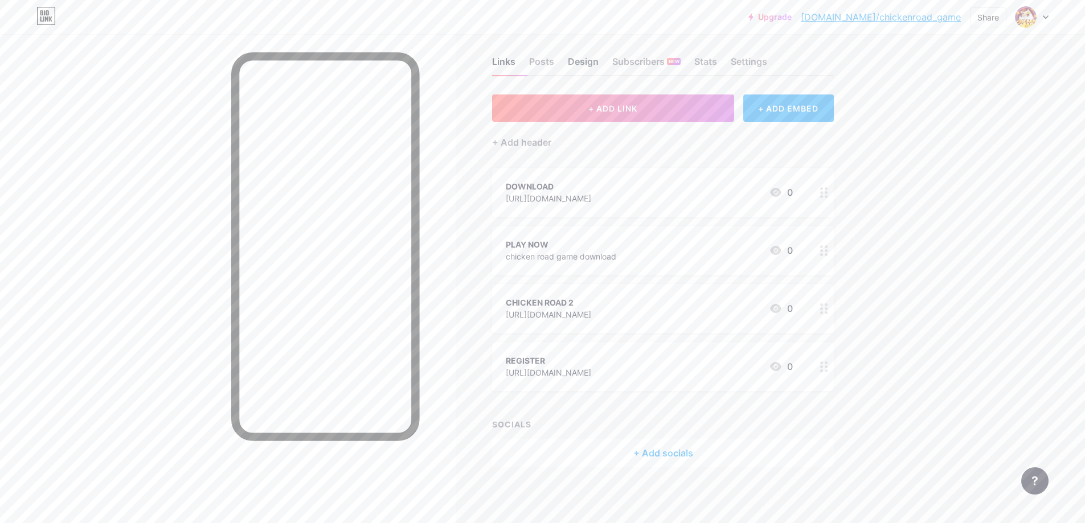
click at [593, 63] on div "Design" at bounding box center [583, 65] width 31 height 20
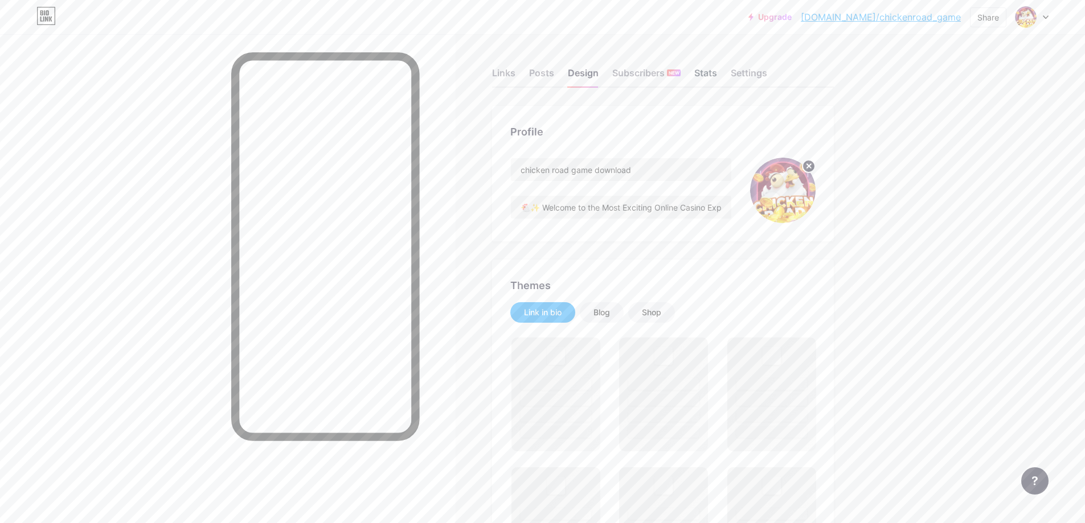
click at [715, 76] on div "Stats" at bounding box center [705, 76] width 23 height 20
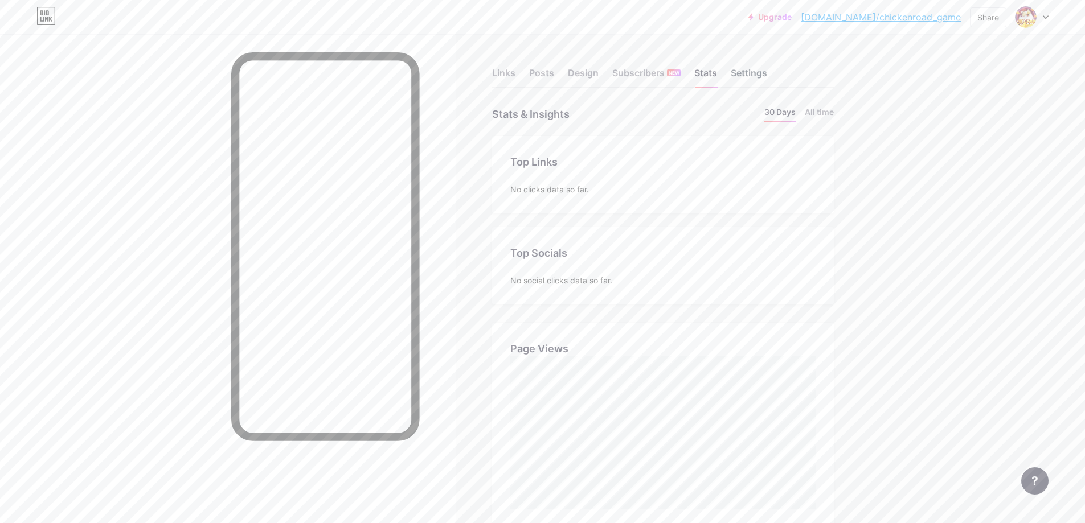
scroll to position [523, 1085]
click at [743, 74] on div "Settings" at bounding box center [749, 76] width 36 height 20
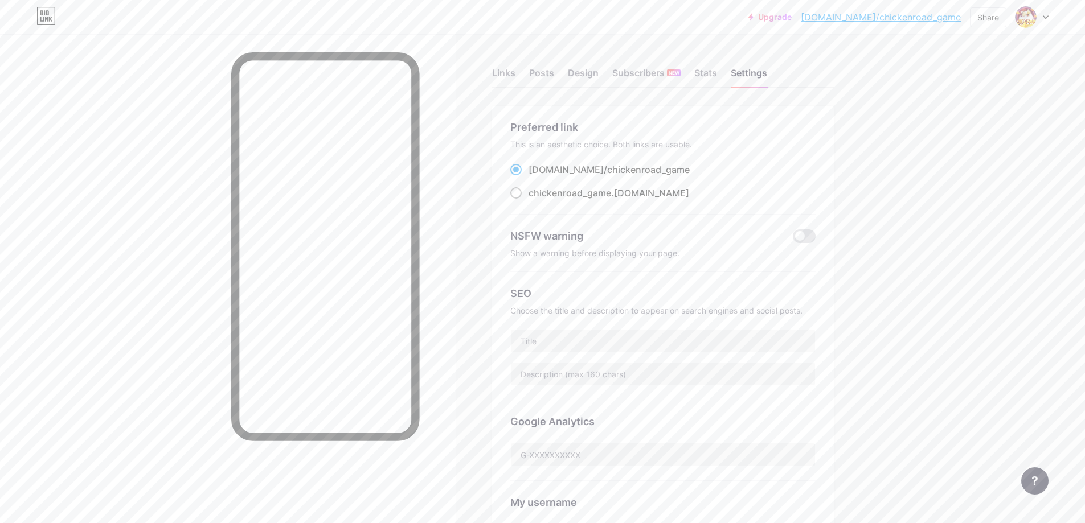
click at [522, 189] on span at bounding box center [515, 192] width 11 height 11
click at [528, 200] on input "chickenroad_game .[DOMAIN_NAME]" at bounding box center [531, 203] width 7 height 7
radio input "true"
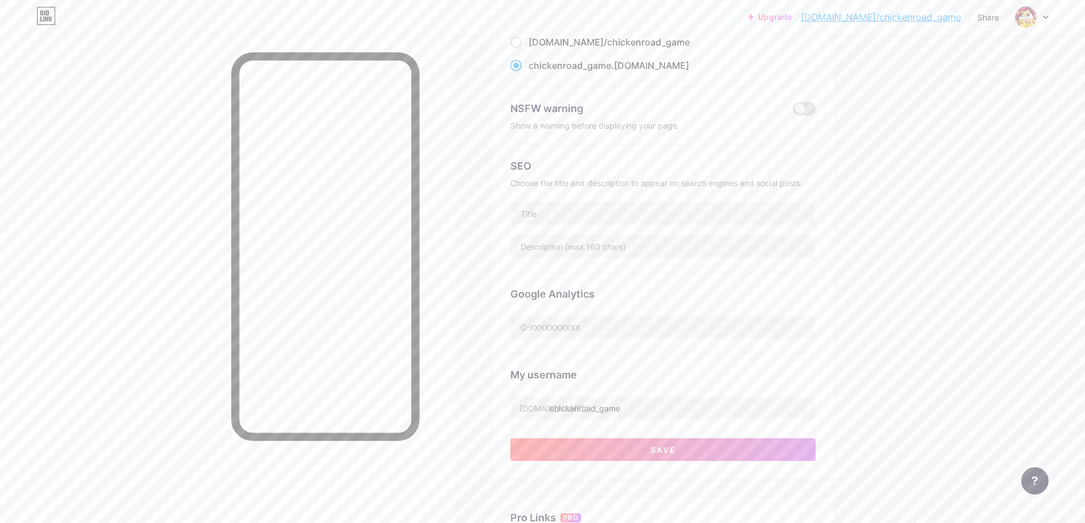
scroll to position [205, 0]
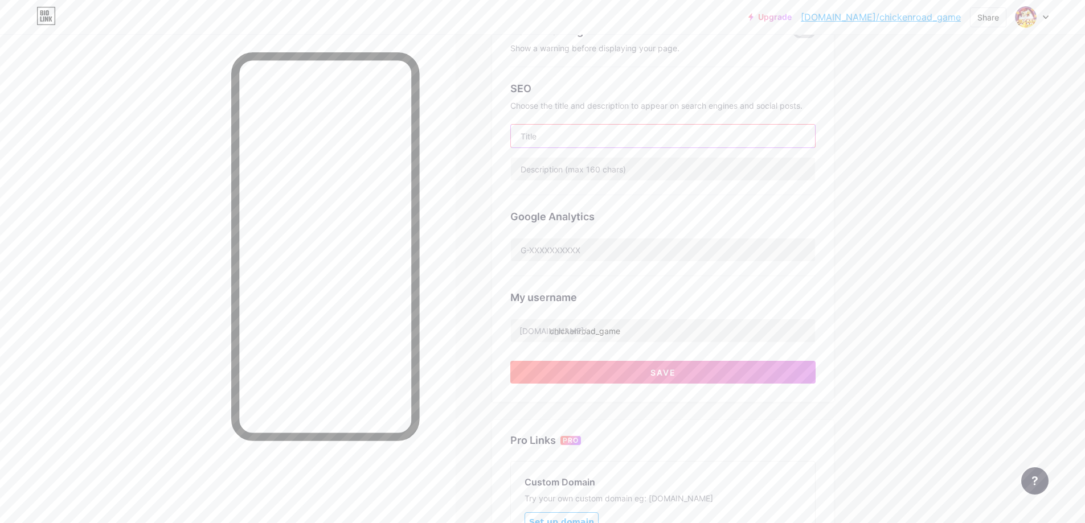
click at [598, 140] on input "text" at bounding box center [663, 136] width 304 height 23
click at [670, 363] on button "Save" at bounding box center [662, 372] width 305 height 23
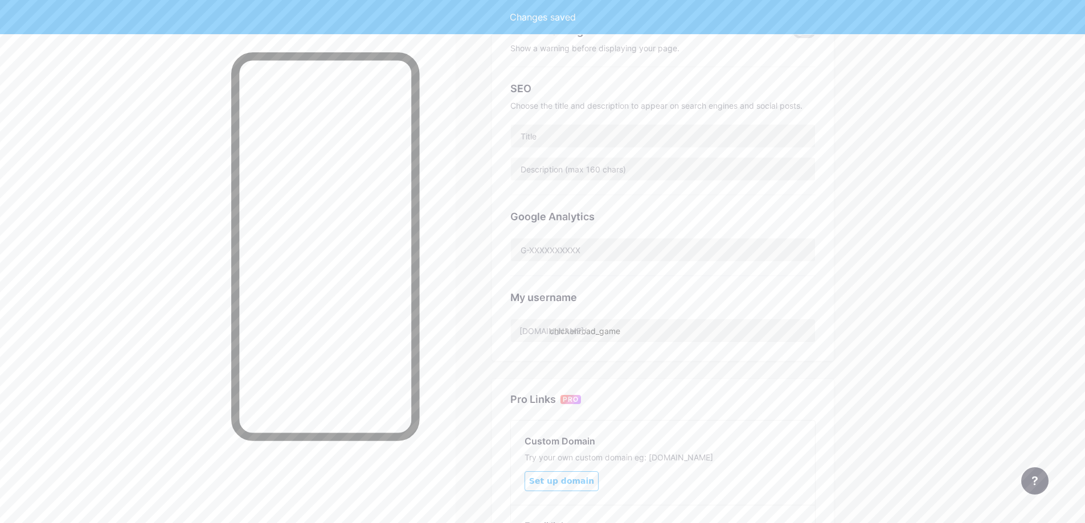
click at [881, 136] on div "Links Posts Design Subscribers NEW Stats Settings Preferred link This is an aes…" at bounding box center [440, 258] width 881 height 858
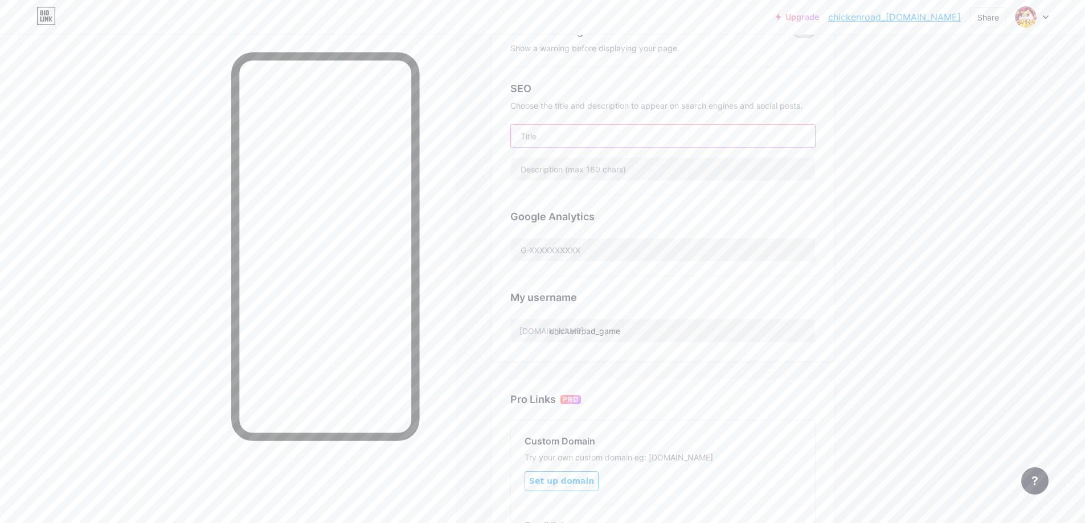
click at [591, 142] on input "text" at bounding box center [663, 136] width 304 height 23
paste input "chicken road game download"
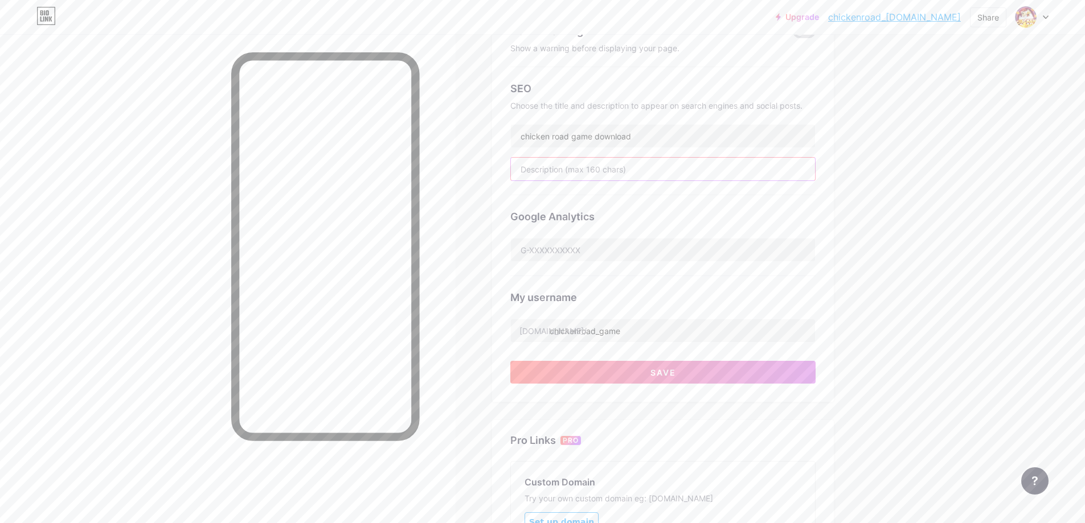
click at [568, 170] on input "text" at bounding box center [663, 169] width 304 height 23
click at [658, 140] on input "chicken road game download" at bounding box center [663, 136] width 304 height 23
type input "chicken road game download,"
paste input "chicken road game download"
type input "chicken road game download"
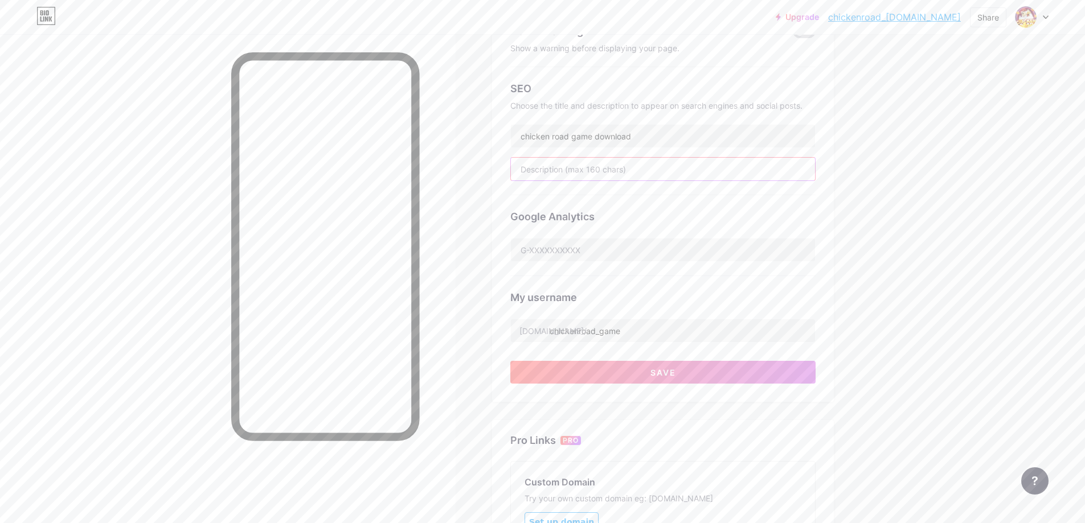
click at [641, 162] on input "text" at bounding box center [663, 169] width 304 height 23
drag, startPoint x: 634, startPoint y: 175, endPoint x: 611, endPoint y: 177, distance: 23.4
click at [634, 175] on input "text" at bounding box center [663, 169] width 304 height 23
paste input "chicken road game money"
type input "chicken road game money,"
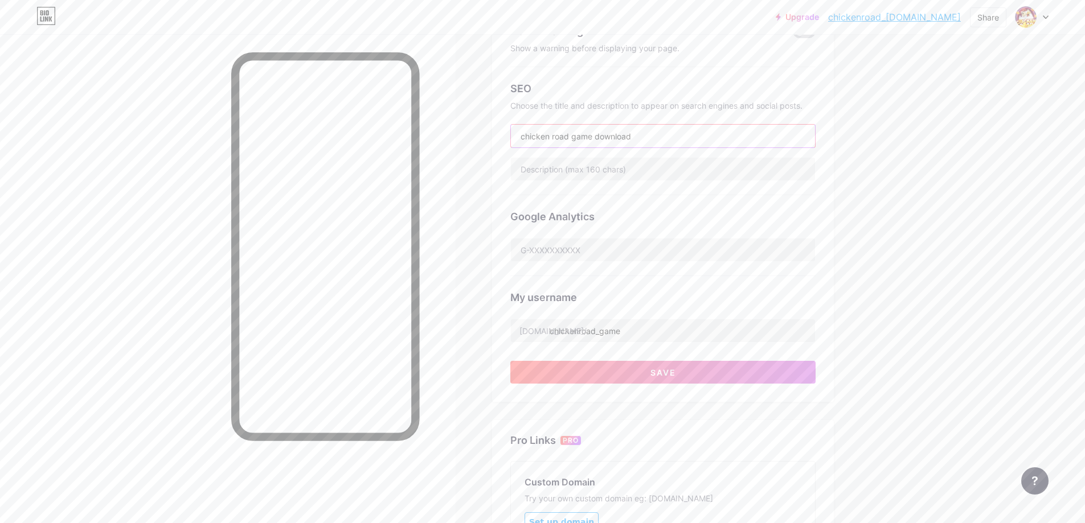
click at [670, 141] on input "chicken road game download" at bounding box center [663, 136] width 304 height 23
paste input "Chicken Road – Fast-Paced Racing Mayhem!"
type input "Chicken Road – Fast-Paced Racing Mayhem!"
click at [569, 175] on input "text" at bounding box center [663, 169] width 304 height 23
paste input "Download Chicken Road now for non-stop, adrenaline-pumping racing action! Dodge…"
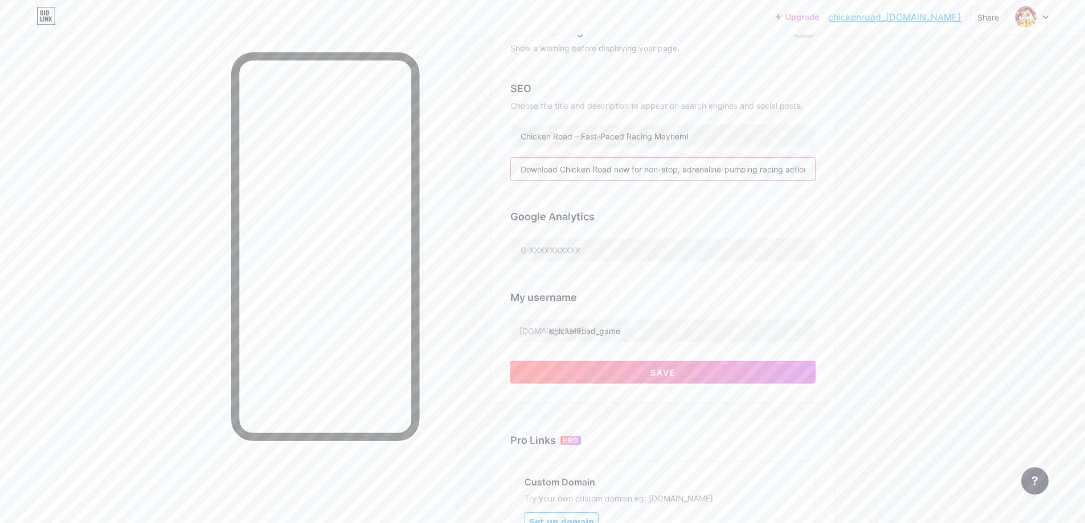
scroll to position [0, 334]
type input "Download Chicken Road now for non-stop, adrenaline-pumping racing action! Dodge…"
click at [655, 210] on div "Google Analytics" at bounding box center [662, 216] width 305 height 15
click at [651, 372] on button "Save" at bounding box center [662, 372] width 305 height 23
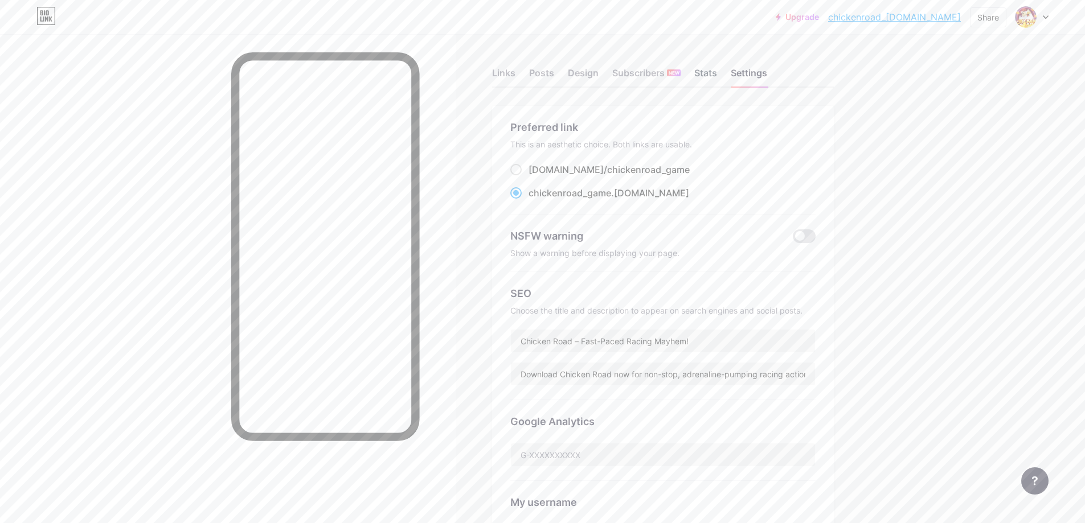
click at [704, 77] on div "Stats" at bounding box center [705, 76] width 23 height 20
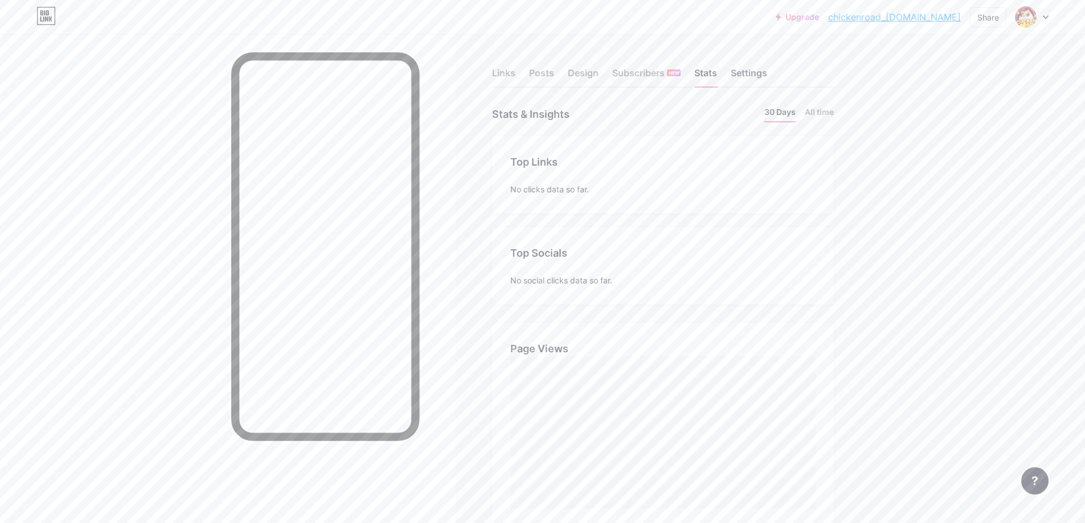
scroll to position [523, 1085]
click at [756, 77] on div "Settings" at bounding box center [749, 76] width 36 height 20
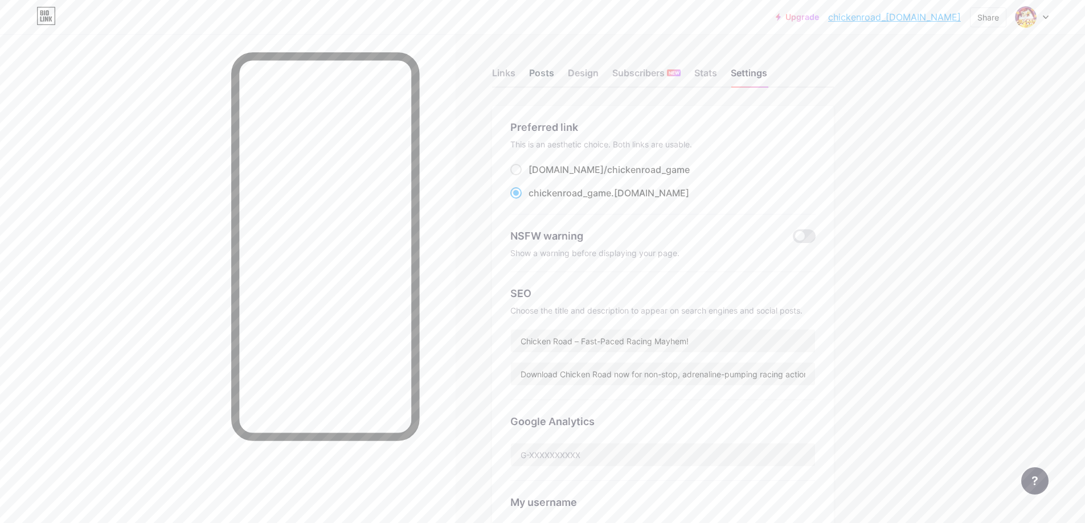
click at [543, 67] on div "Posts" at bounding box center [541, 76] width 25 height 20
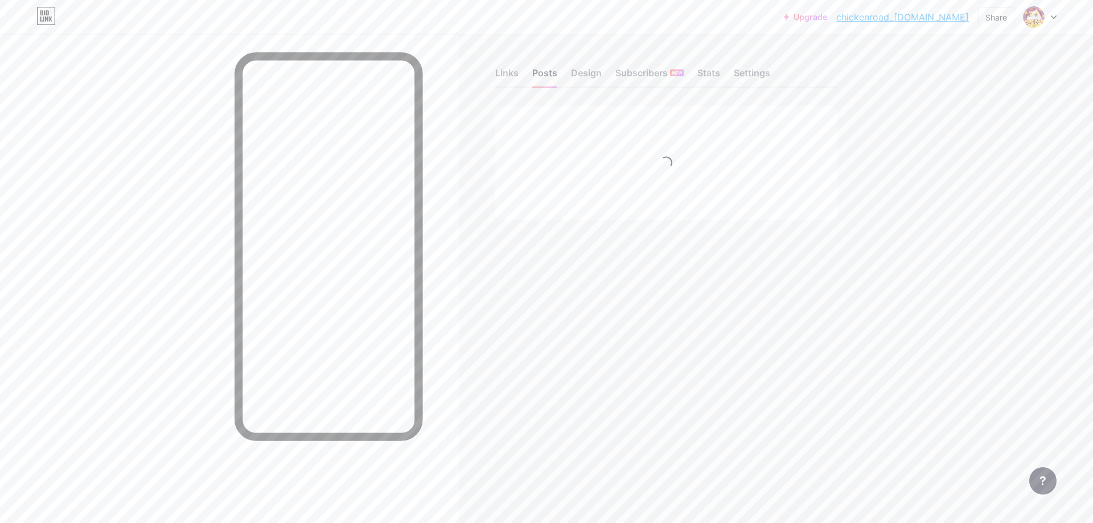
click at [548, 72] on div "Posts" at bounding box center [544, 76] width 25 height 20
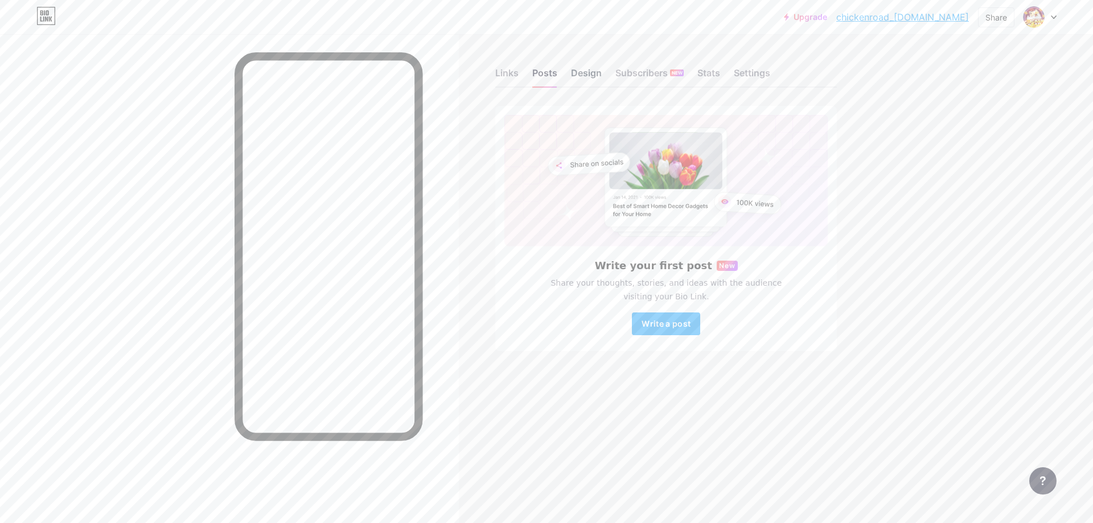
click at [580, 78] on div "Design" at bounding box center [586, 76] width 31 height 20
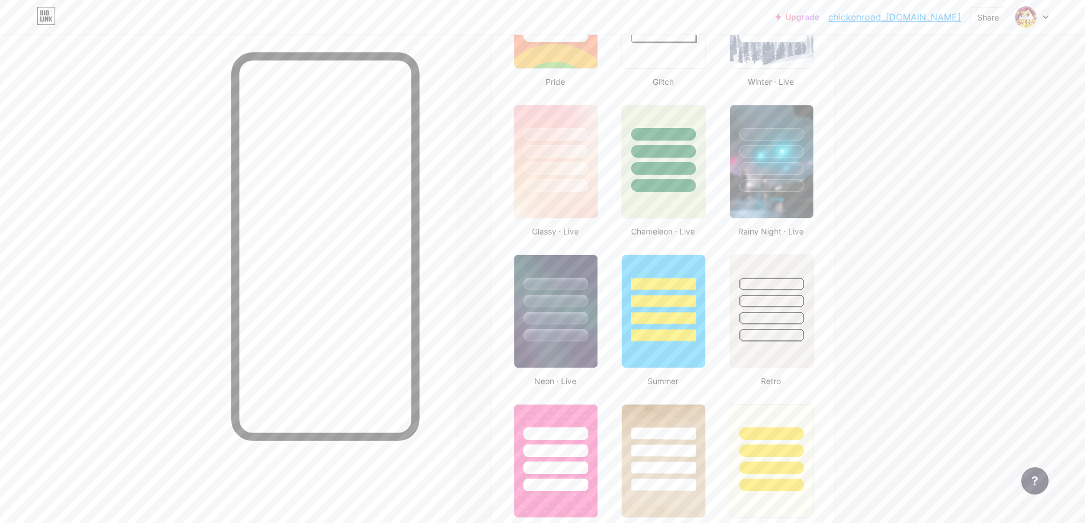
scroll to position [547, 0]
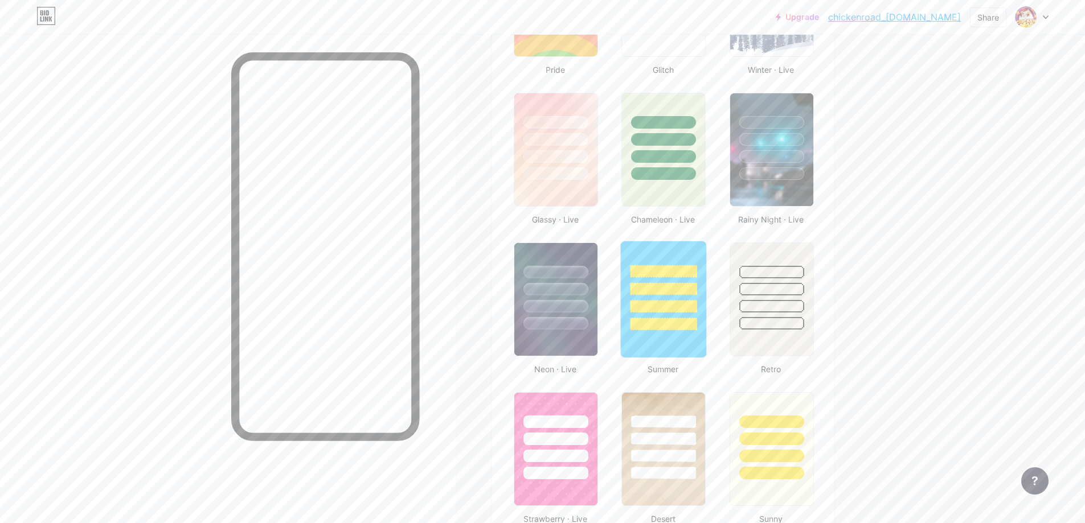
click at [706, 271] on div at bounding box center [663, 285] width 85 height 89
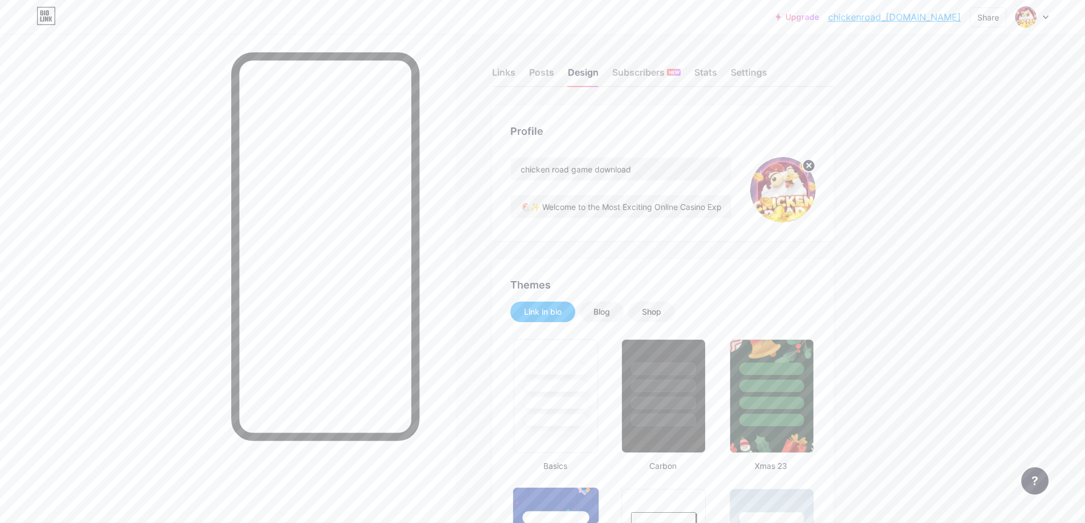
scroll to position [0, 0]
click at [653, 308] on div "Shop" at bounding box center [651, 312] width 19 height 11
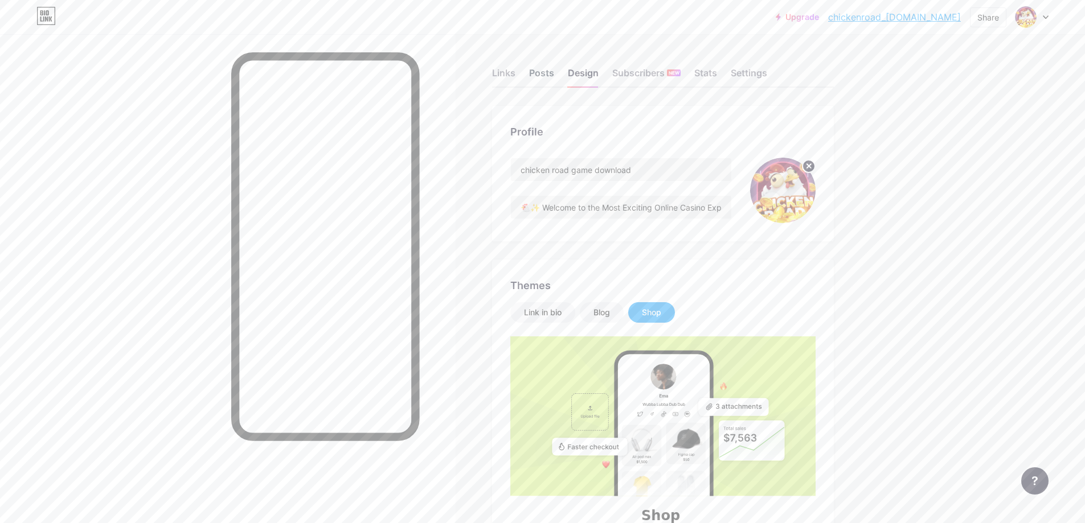
click at [543, 73] on div "Posts" at bounding box center [541, 76] width 25 height 20
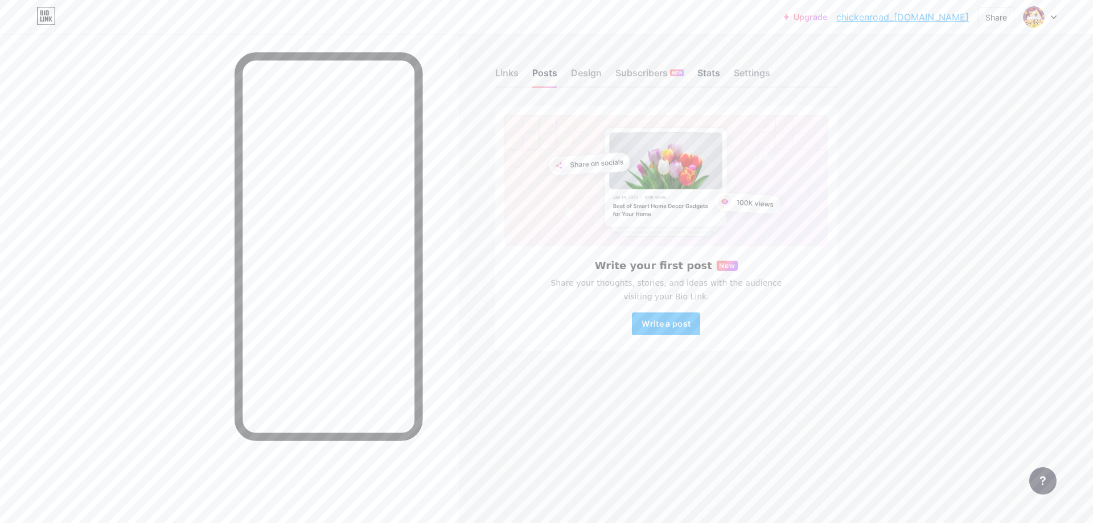
click at [713, 69] on div "Stats" at bounding box center [709, 76] width 23 height 20
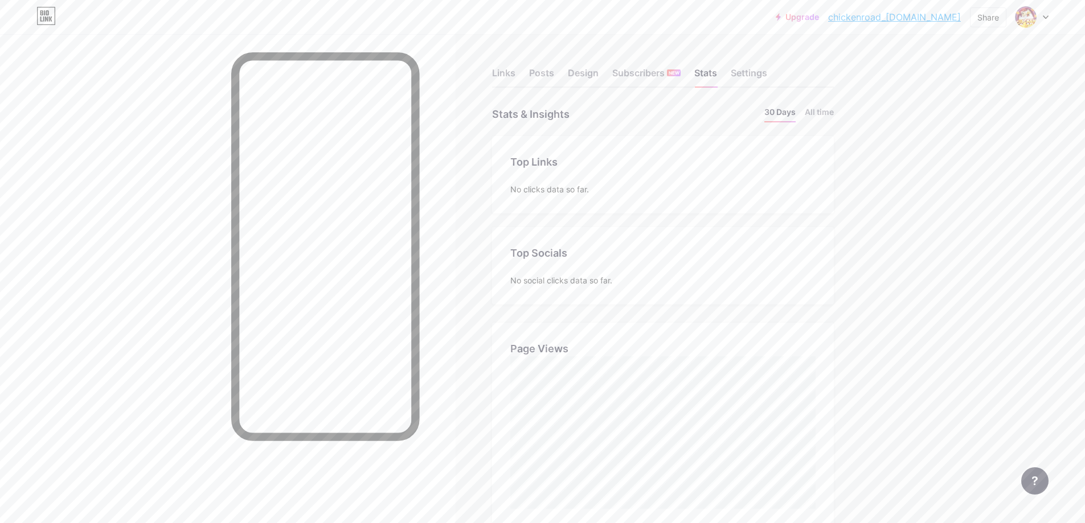
scroll to position [523, 1085]
click at [821, 112] on li "All time" at bounding box center [819, 114] width 29 height 17
click at [793, 113] on li "30 Days" at bounding box center [779, 114] width 31 height 17
click at [1034, 23] on span at bounding box center [1025, 17] width 18 height 18
click at [950, 101] on div "+ Add a new page" at bounding box center [978, 98] width 128 height 11
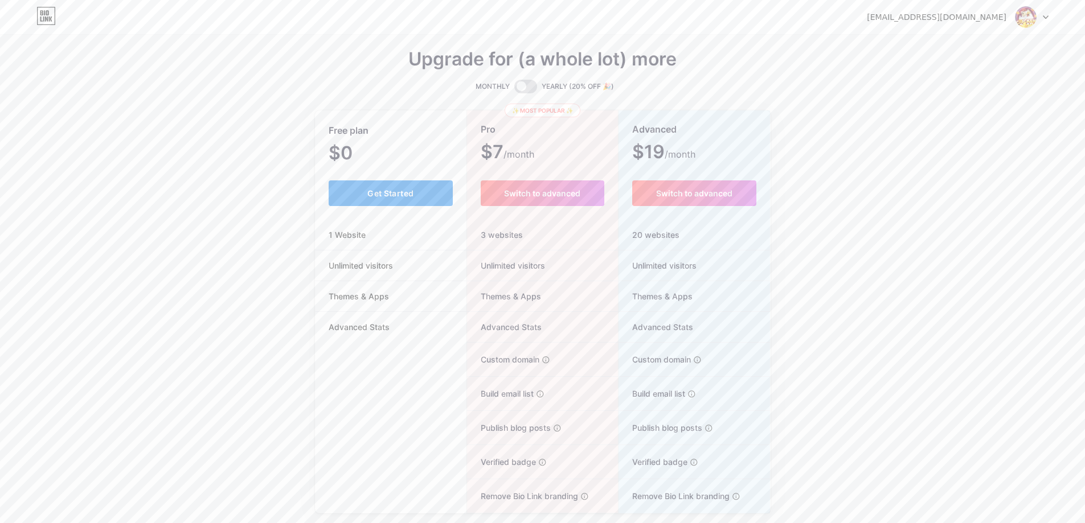
click at [388, 195] on span "Get Started" at bounding box center [390, 193] width 46 height 10
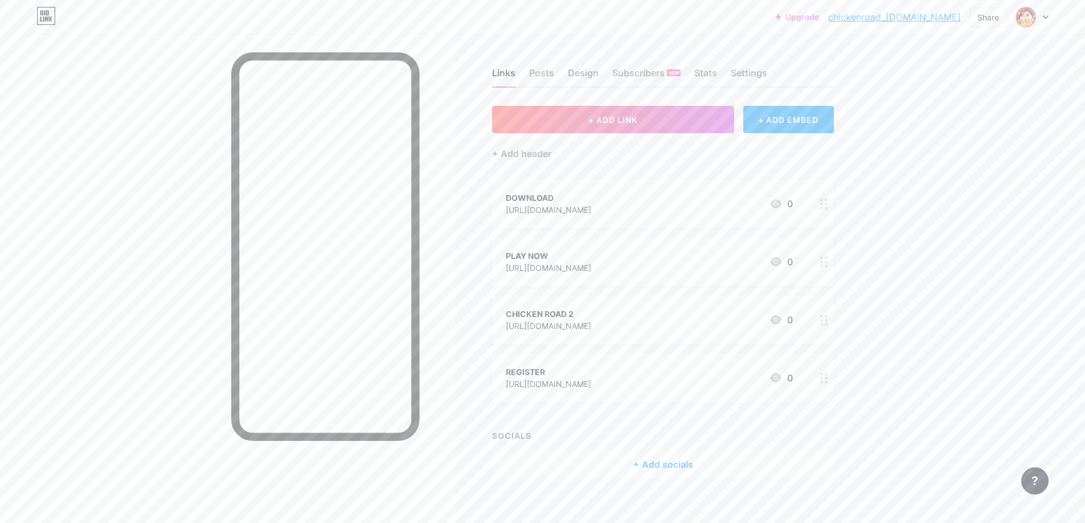
click at [1023, 19] on img at bounding box center [1025, 17] width 18 height 18
click at [941, 164] on li "Logout" at bounding box center [977, 160] width 141 height 31
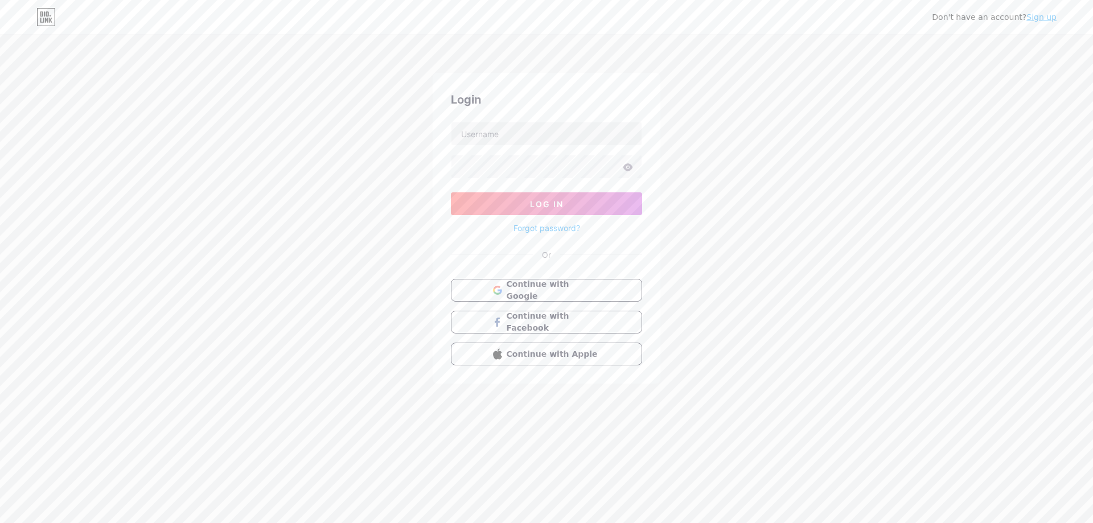
click at [1054, 19] on link "Sign up" at bounding box center [1042, 17] width 30 height 9
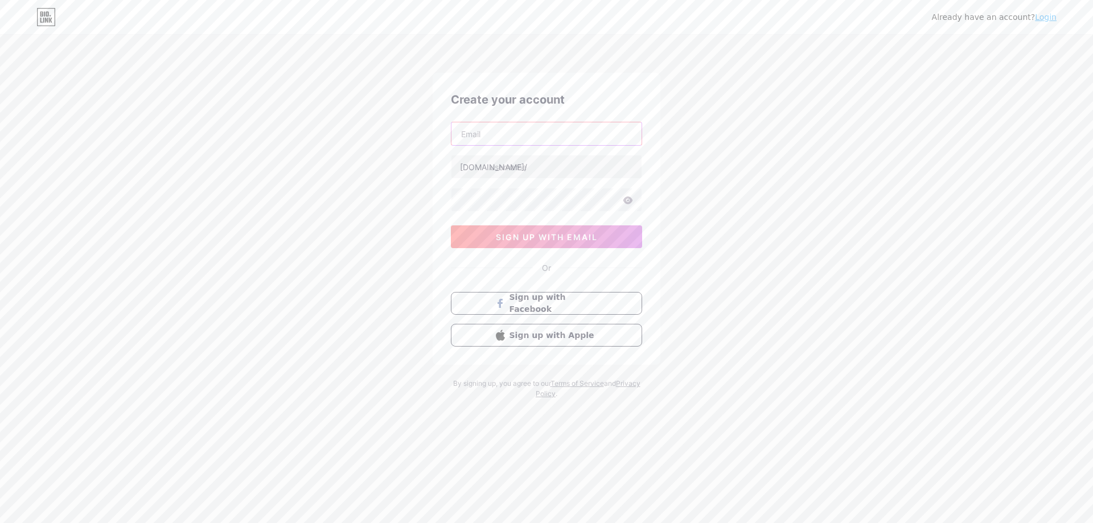
click at [508, 141] on input "text" at bounding box center [547, 133] width 190 height 23
paste input "[EMAIL_ADDRESS][DOMAIN_NAME]"
type input "[EMAIL_ADDRESS][DOMAIN_NAME]"
click at [547, 173] on input "text" at bounding box center [547, 166] width 190 height 23
type input "у"
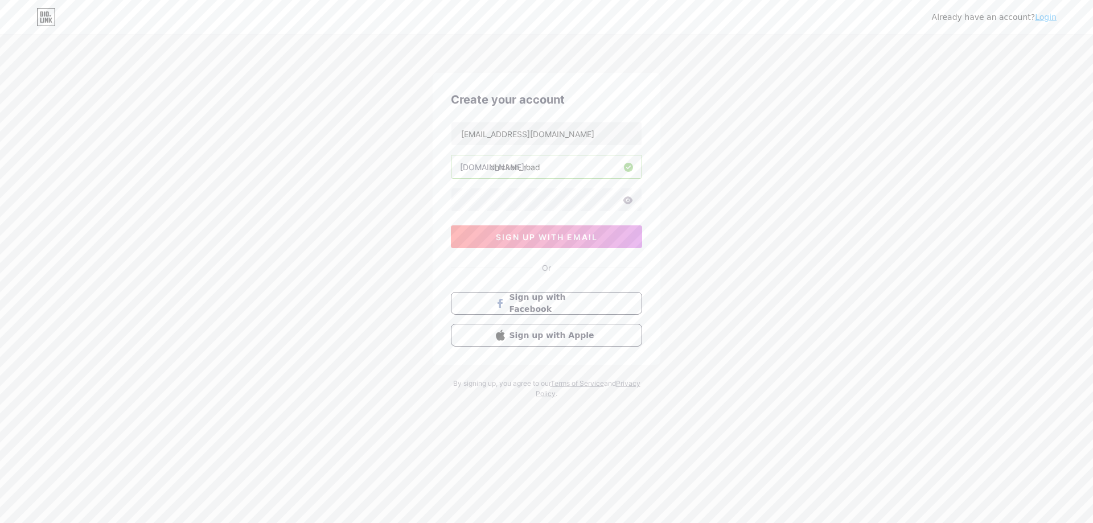
type input "chicken_road"
click at [486, 211] on div at bounding box center [546, 200] width 191 height 24
click at [552, 236] on span "sign up with email" at bounding box center [547, 237] width 102 height 10
